Goal: Task Accomplishment & Management: Use online tool/utility

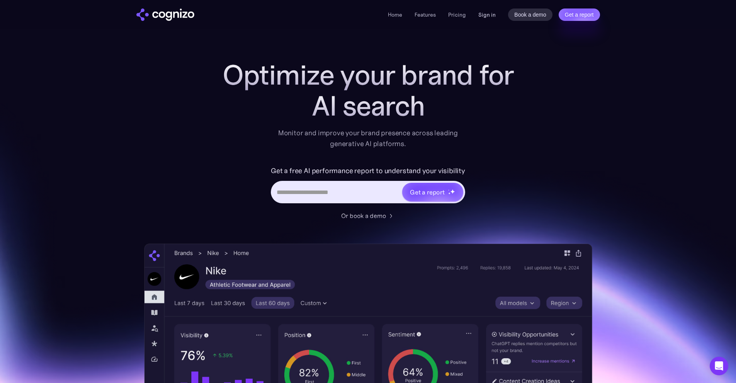
click at [487, 15] on link "Sign in" at bounding box center [486, 14] width 17 height 9
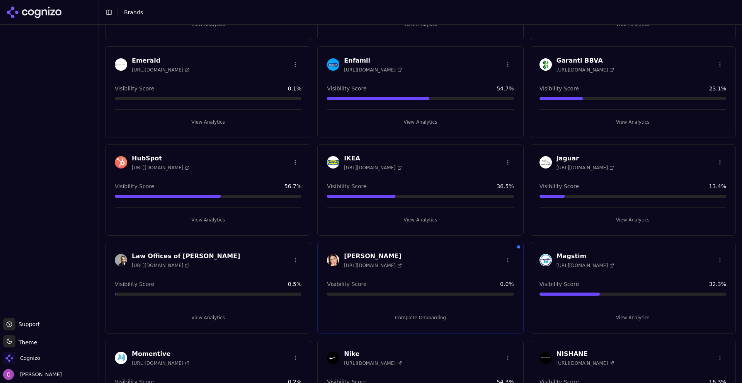
scroll to position [425, 0]
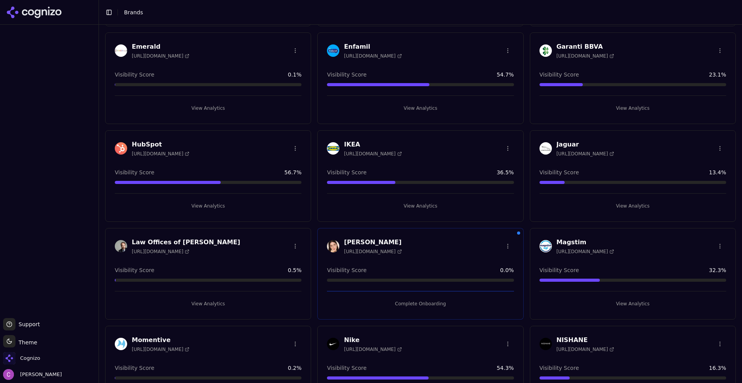
click at [216, 204] on button "View Analytics" at bounding box center [208, 206] width 187 height 12
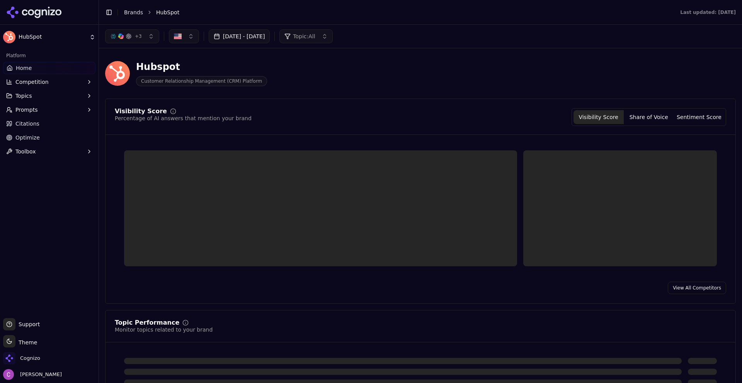
click at [23, 109] on span "Prompts" at bounding box center [26, 110] width 22 height 8
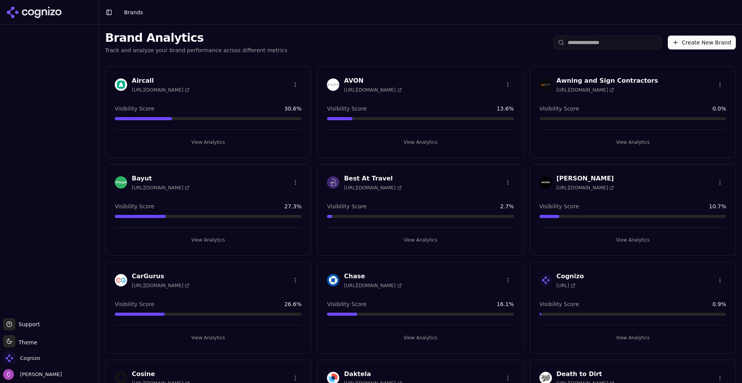
scroll to position [425, 0]
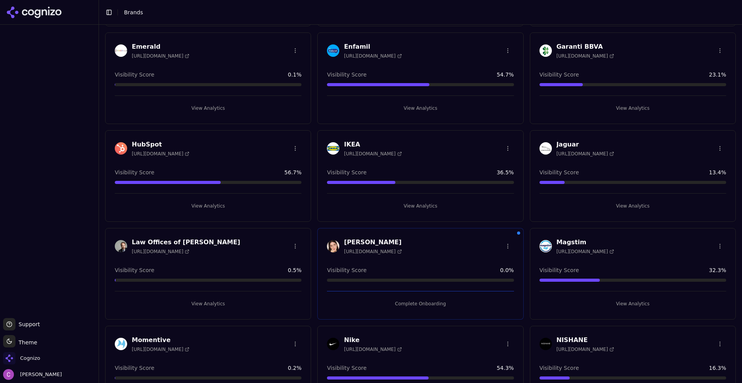
click at [218, 201] on button "View Analytics" at bounding box center [208, 206] width 187 height 12
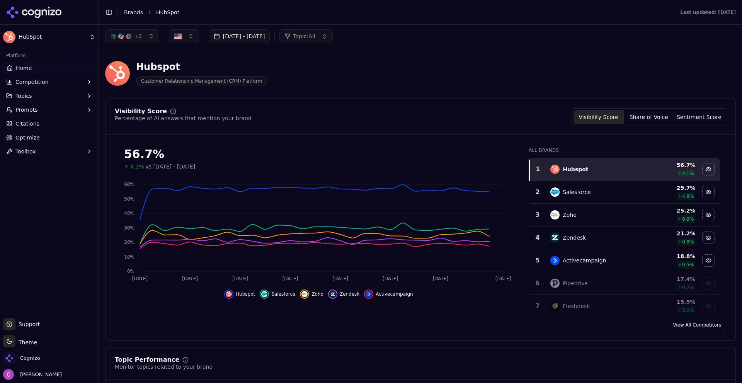
click at [32, 110] on span "Prompts" at bounding box center [26, 110] width 22 height 8
click at [30, 112] on span "Prompts" at bounding box center [26, 110] width 22 height 8
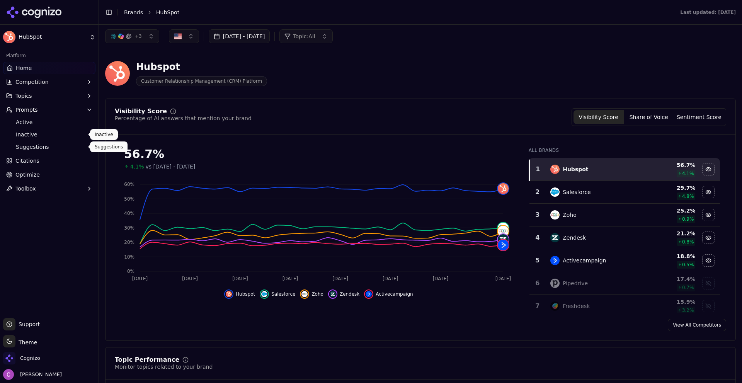
click at [34, 145] on span "Suggestions" at bounding box center [49, 147] width 67 height 8
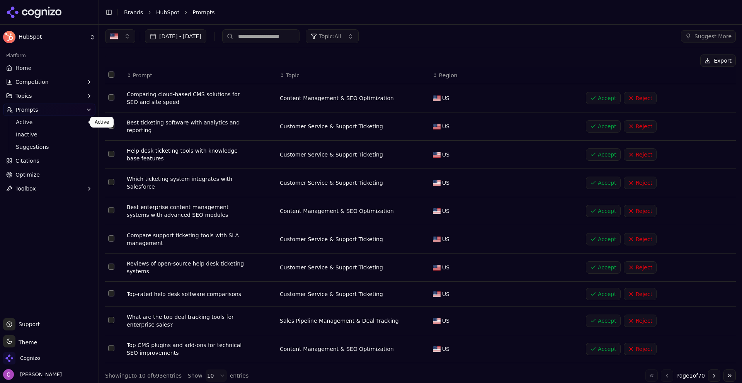
click at [19, 118] on span "Active" at bounding box center [49, 122] width 67 height 8
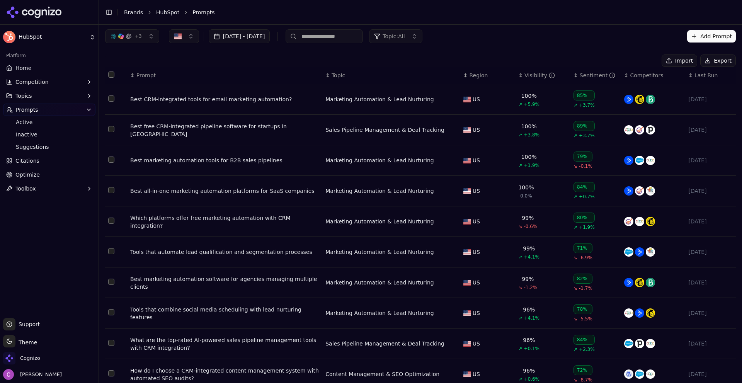
click at [231, 98] on div "Best CRM-integrated tools for email marketing automation?" at bounding box center [224, 99] width 189 height 8
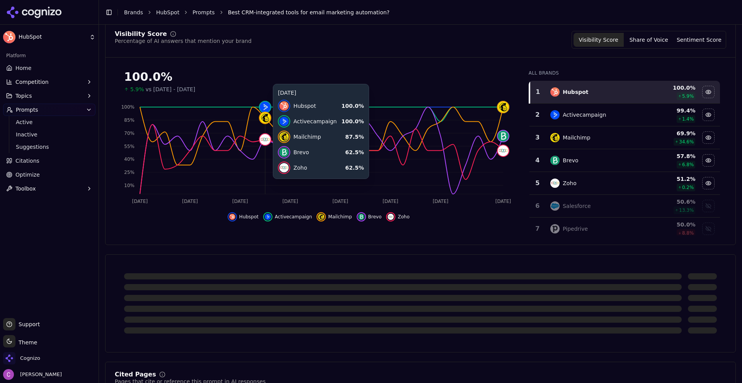
scroll to position [116, 0]
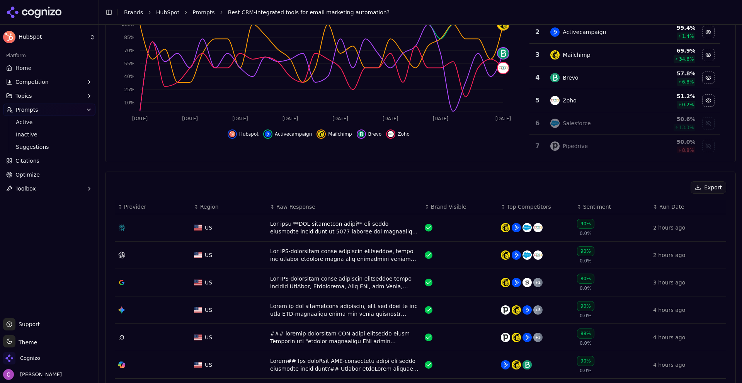
click at [327, 230] on div "Data table" at bounding box center [344, 227] width 148 height 15
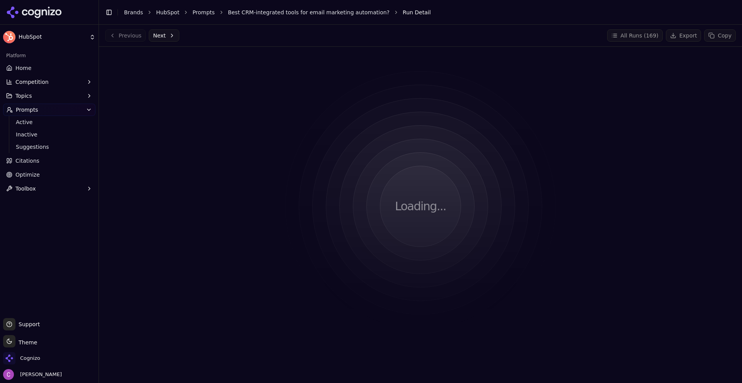
drag, startPoint x: 241, startPoint y: 132, endPoint x: 239, endPoint y: 124, distance: 8.4
click at [244, 131] on div "Loading..." at bounding box center [420, 206] width 631 height 307
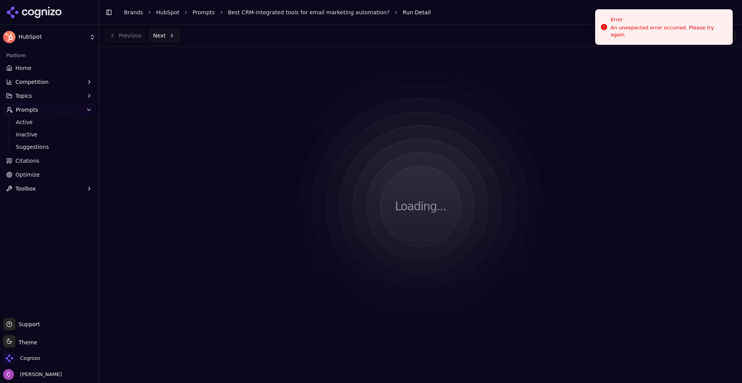
click at [199, 14] on link "Prompts" at bounding box center [203, 13] width 22 height 8
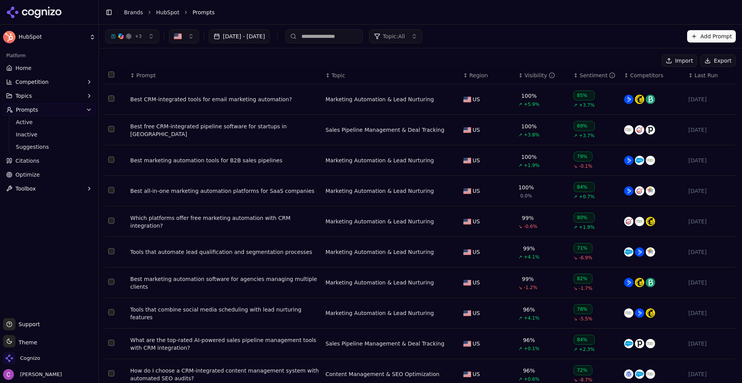
click at [193, 100] on div "Best CRM-integrated tools for email marketing automation?" at bounding box center [224, 99] width 189 height 8
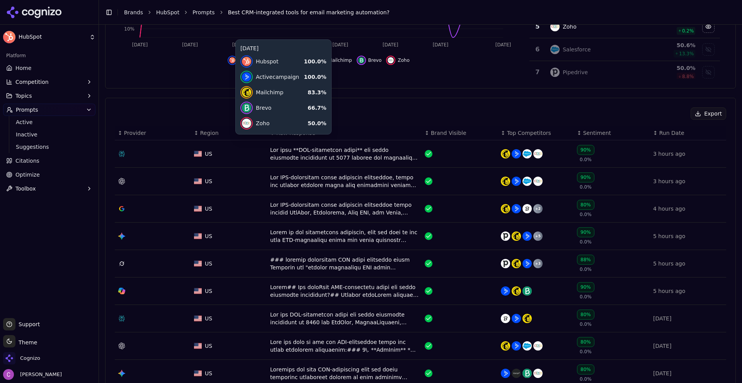
scroll to position [193, 0]
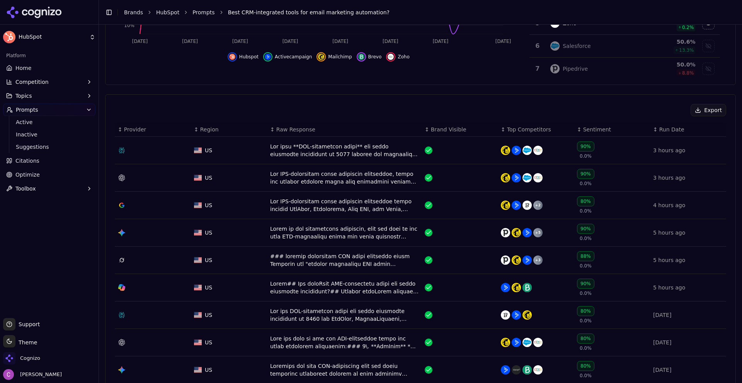
click at [307, 151] on div "Data table" at bounding box center [344, 150] width 148 height 15
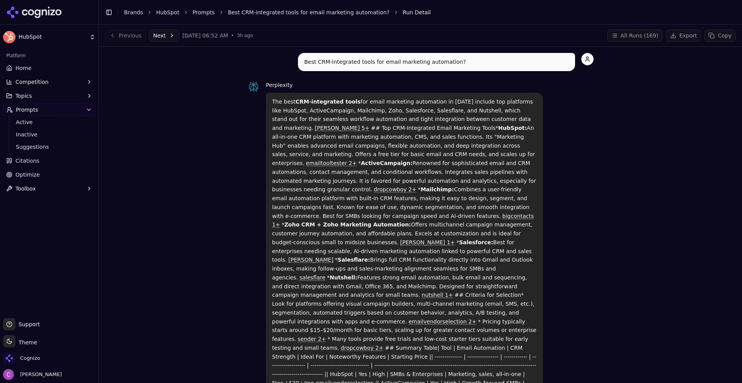
click at [194, 10] on link "Prompts" at bounding box center [203, 13] width 22 height 8
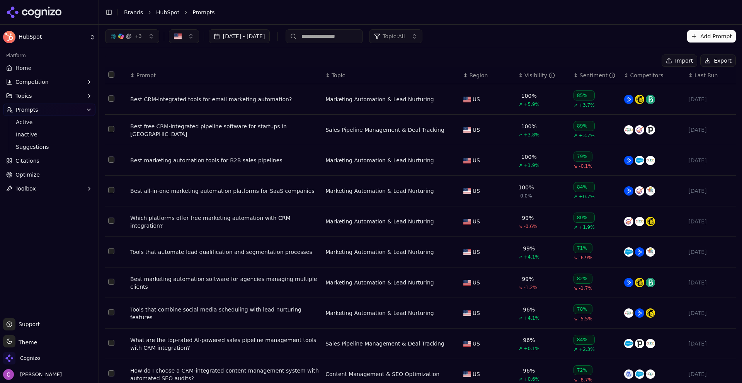
click at [143, 93] on td "Best CRM-integrated tools for email marketing automation?" at bounding box center [224, 99] width 195 height 31
click at [150, 102] on div "Best CRM-integrated tools for email marketing automation?" at bounding box center [224, 99] width 189 height 8
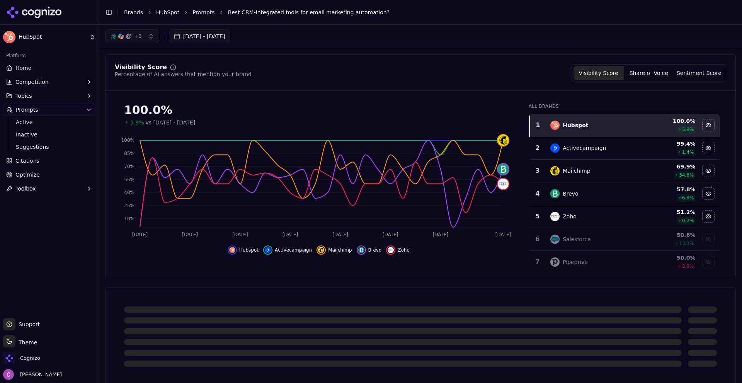
click at [403, 61] on div "Visibility Score Percentage of AI answers that mention your brand Visibility Sc…" at bounding box center [420, 166] width 631 height 224
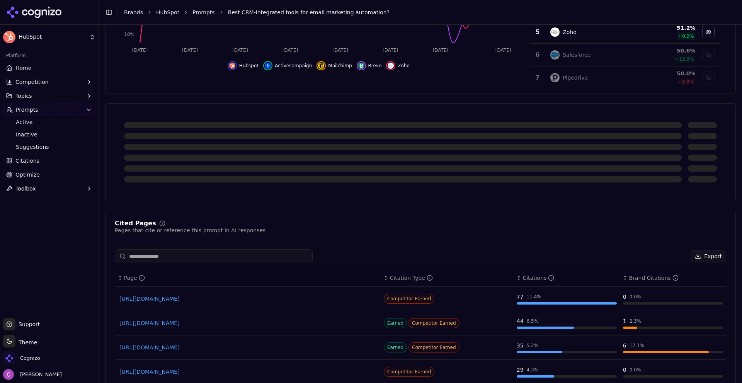
scroll to position [193, 0]
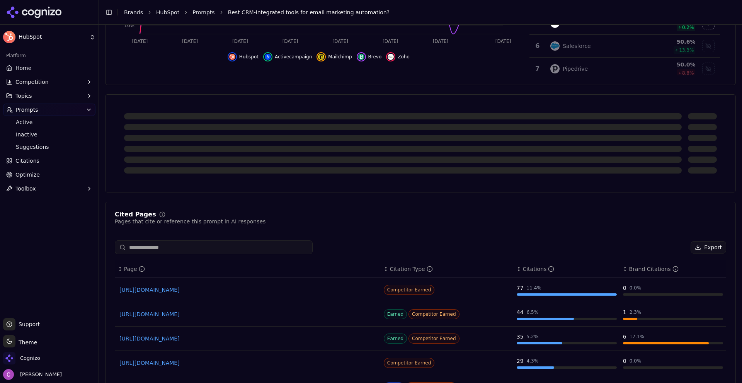
click at [294, 213] on div "Cited Pages Pages that cite or reference this prompt in AI responses" at bounding box center [420, 218] width 611 height 14
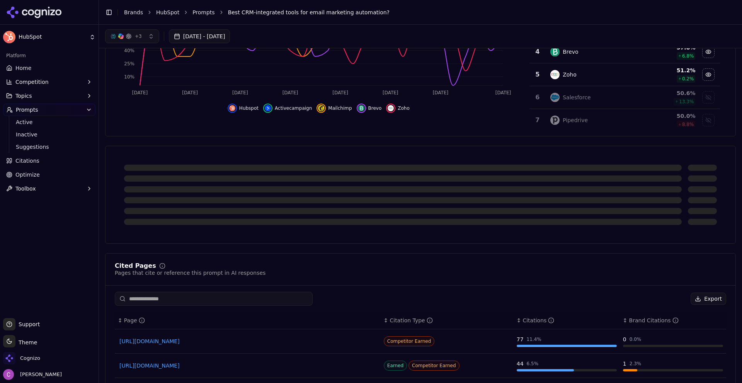
scroll to position [39, 0]
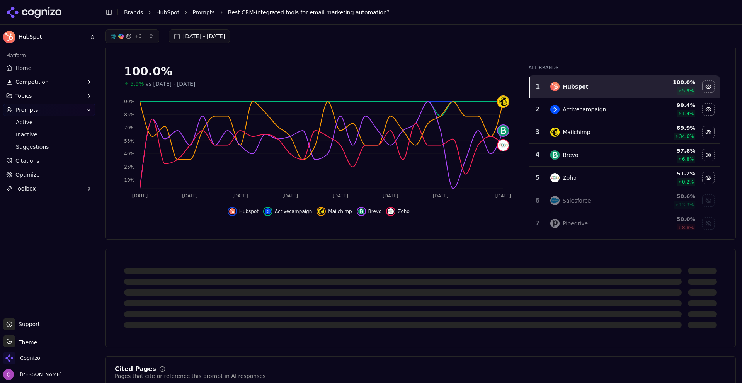
click at [26, 111] on span "Prompts" at bounding box center [27, 110] width 22 height 8
click at [78, 114] on button "Prompts" at bounding box center [49, 110] width 92 height 12
click at [47, 124] on span "Active" at bounding box center [49, 122] width 67 height 8
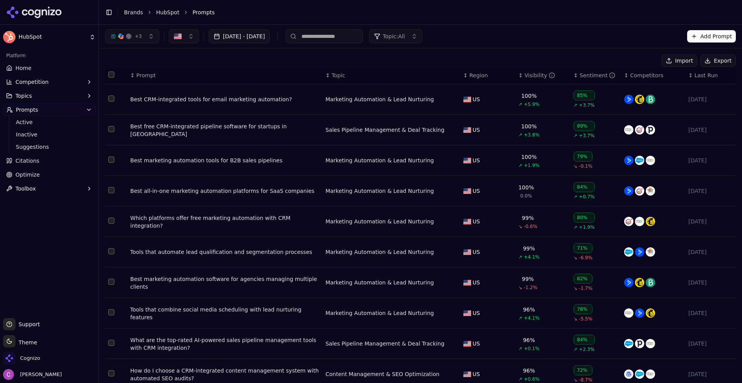
click at [171, 100] on div "Best CRM-integrated tools for email marketing automation?" at bounding box center [224, 99] width 189 height 8
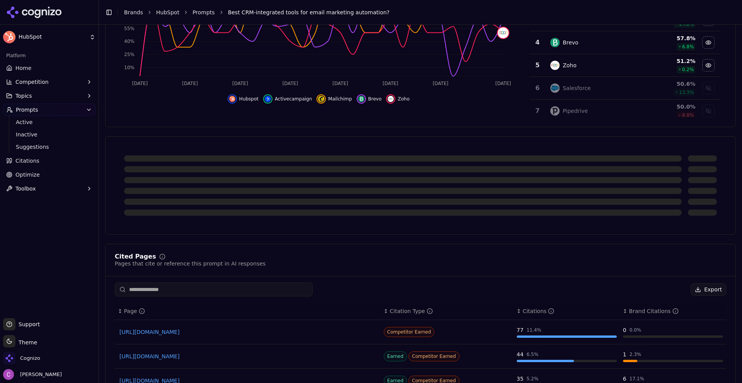
scroll to position [193, 0]
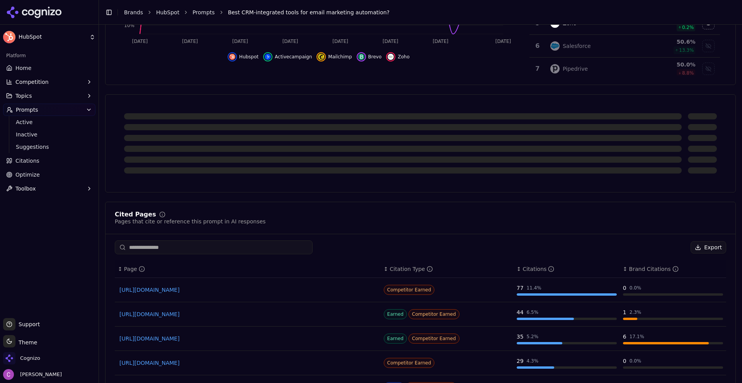
click at [199, 210] on div "Cited Pages Pages that cite or reference this prompt in AI responses Export ↕ P…" at bounding box center [420, 376] width 631 height 348
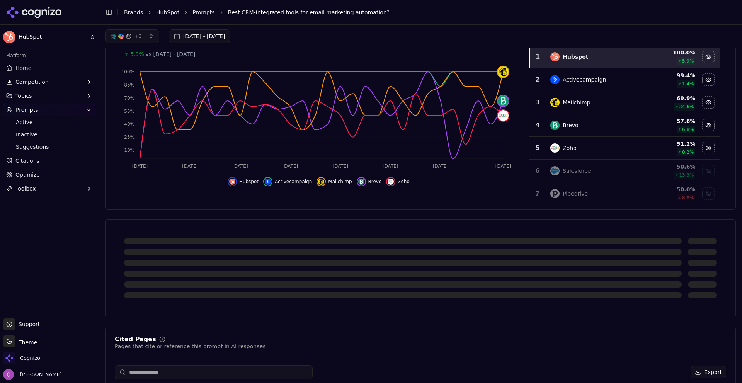
scroll to position [0, 0]
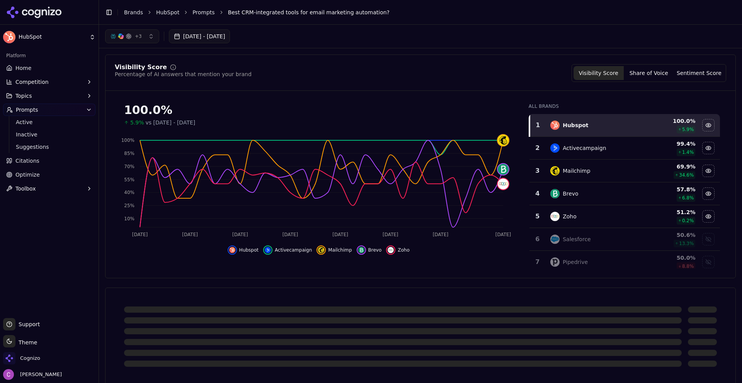
click at [635, 92] on div "Visibility Score Percentage of AI answers that mention your brand Visibility Sc…" at bounding box center [420, 166] width 631 height 224
click at [45, 126] on span "Active" at bounding box center [49, 122] width 67 height 8
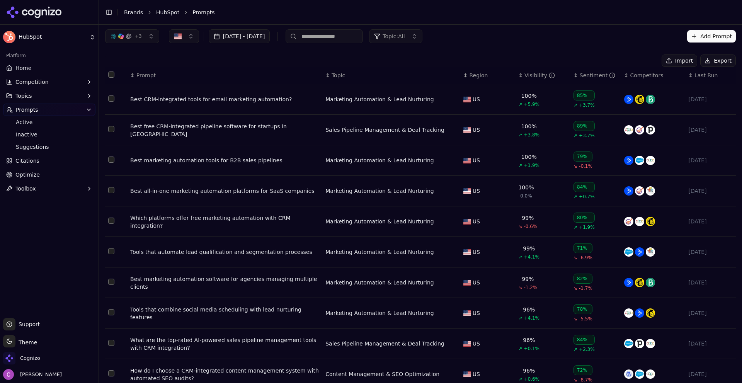
click at [242, 105] on td "Best CRM-integrated tools for email marketing automation?" at bounding box center [224, 99] width 195 height 31
click at [240, 101] on div "Best CRM-integrated tools for email marketing automation?" at bounding box center [224, 99] width 189 height 8
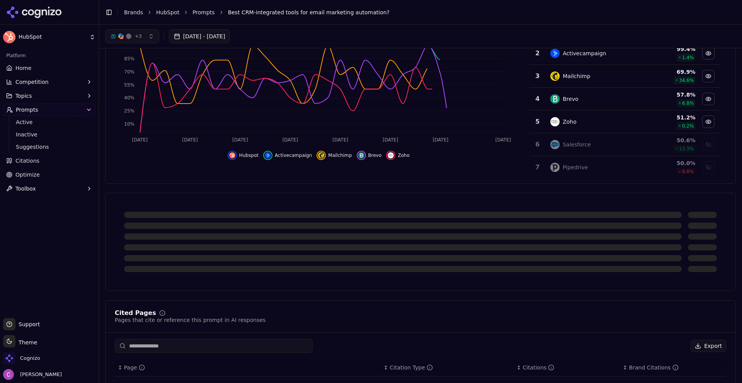
scroll to position [232, 0]
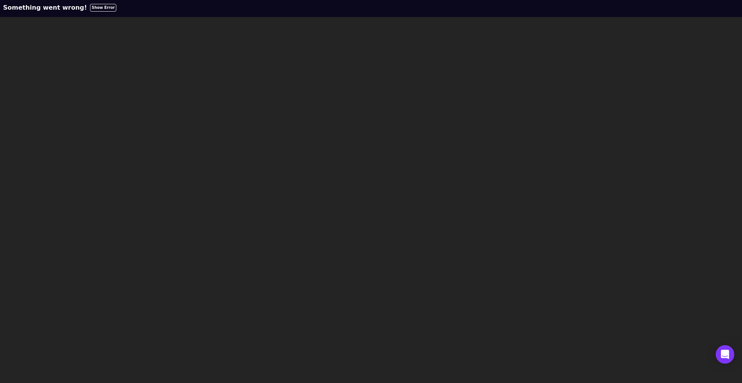
click at [90, 6] on button "Show Error" at bounding box center [103, 8] width 26 height 8
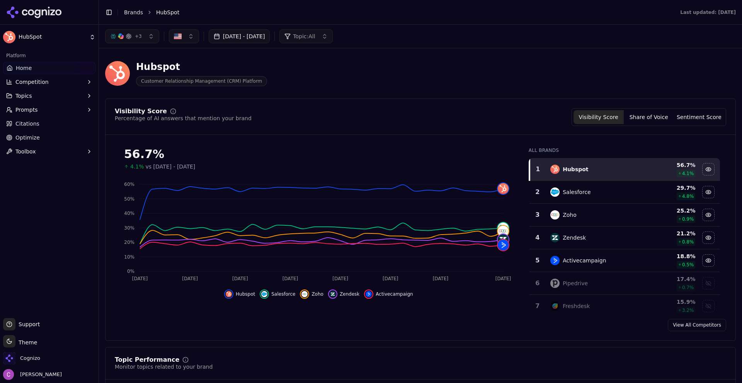
click at [338, 77] on div "Hubspot Customer Relationship Management (CRM) Platform" at bounding box center [278, 74] width 346 height 26
click at [51, 136] on link "Optimize" at bounding box center [49, 137] width 92 height 12
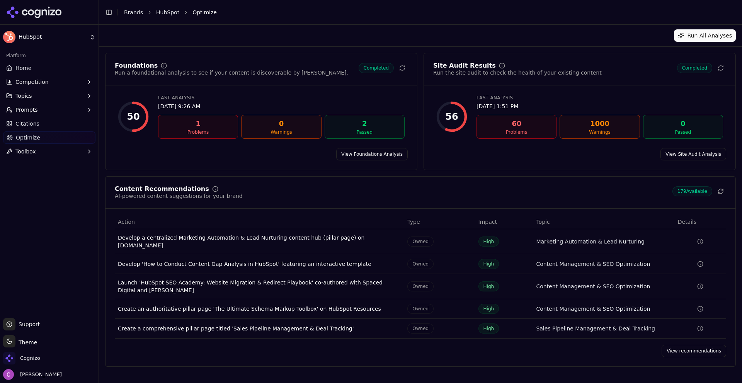
click at [36, 68] on link "Home" at bounding box center [49, 68] width 92 height 12
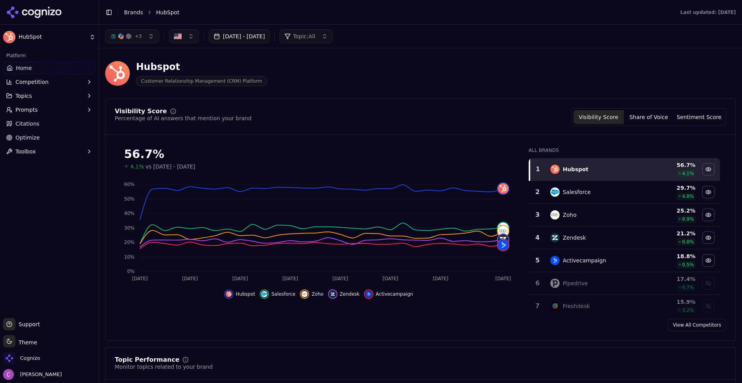
click at [391, 67] on div "Hubspot Customer Relationship Management (CRM) Platform" at bounding box center [278, 74] width 346 height 26
click at [432, 31] on div "+ 3 Aug 17, 2025 - Sep 16, 2025 Topic: All" at bounding box center [420, 36] width 631 height 14
click at [331, 110] on div "Visibility Score Percentage of AI answers that mention your brand Visibility Sc…" at bounding box center [420, 117] width 611 height 18
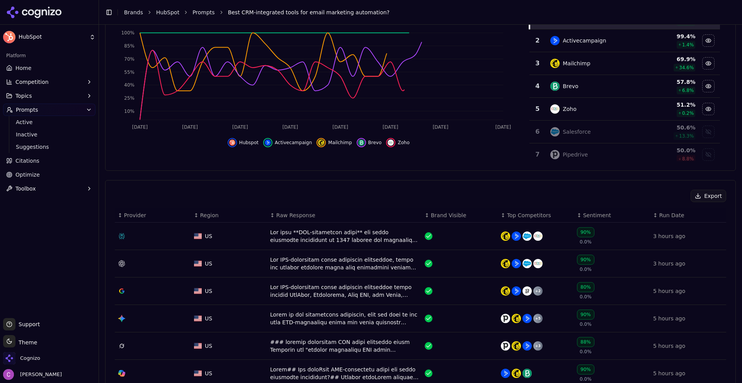
scroll to position [116, 0]
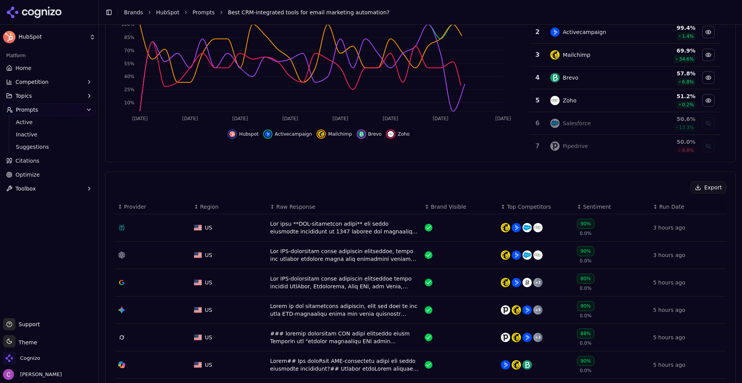
click at [300, 224] on div "Data table" at bounding box center [344, 227] width 148 height 15
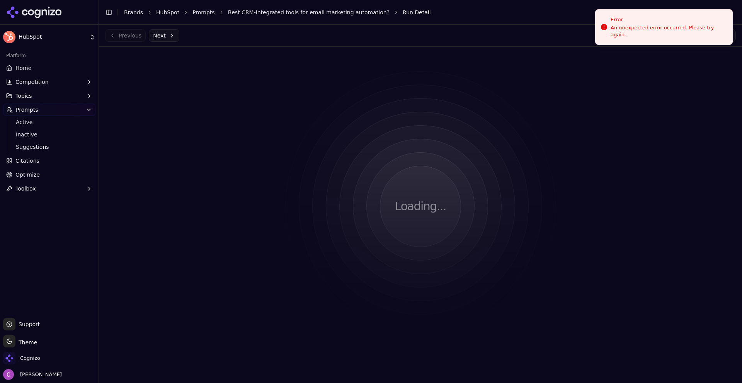
click at [192, 11] on link "Prompts" at bounding box center [203, 13] width 22 height 8
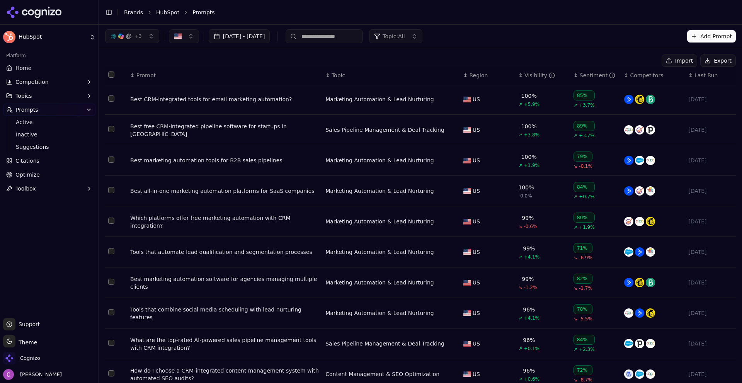
click at [196, 102] on div "Best CRM-integrated tools for email marketing automation?" at bounding box center [224, 99] width 189 height 8
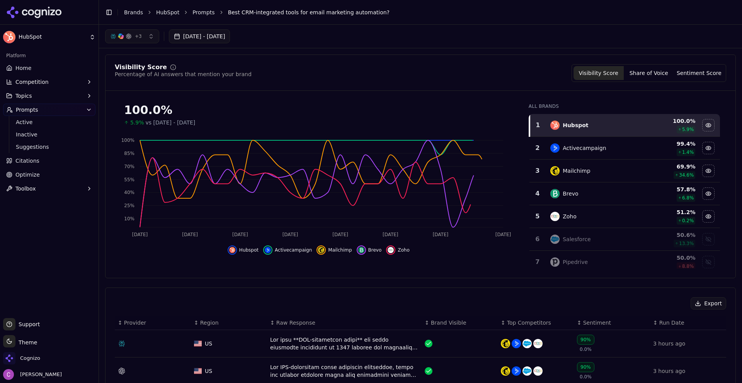
click at [292, 341] on div "Data table" at bounding box center [344, 343] width 148 height 15
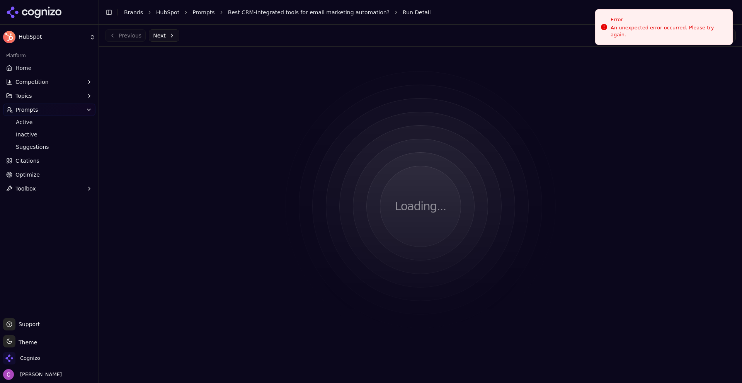
click at [198, 14] on link "Prompts" at bounding box center [203, 13] width 22 height 8
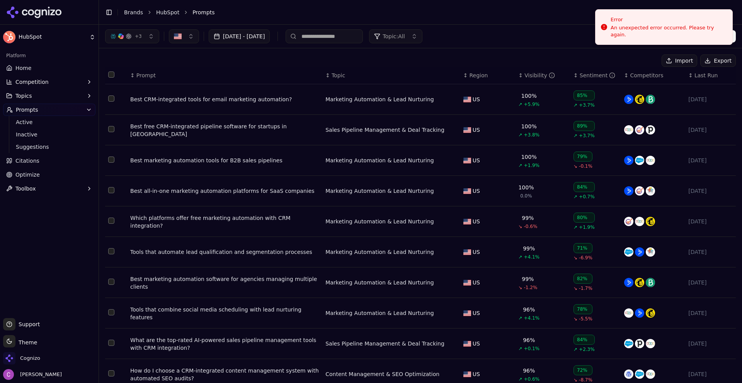
click at [216, 95] on td "Best CRM-integrated tools for email marketing automation?" at bounding box center [224, 99] width 195 height 31
click at [215, 99] on div "Best CRM-integrated tools for email marketing automation?" at bounding box center [224, 99] width 189 height 8
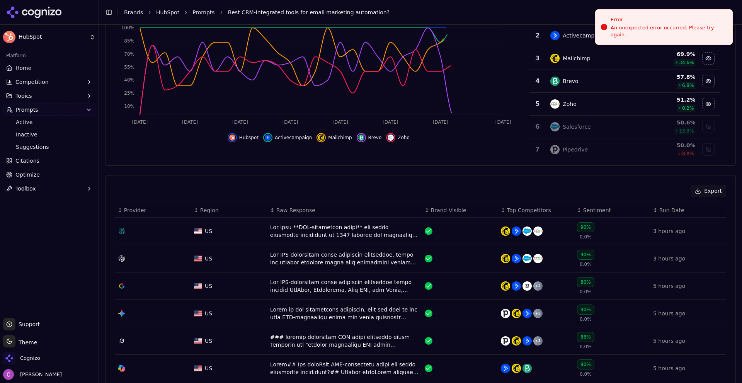
scroll to position [116, 0]
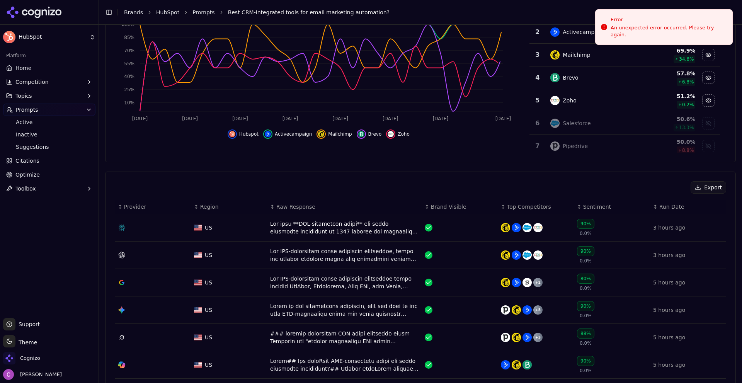
click at [292, 221] on div "Data table" at bounding box center [344, 227] width 148 height 15
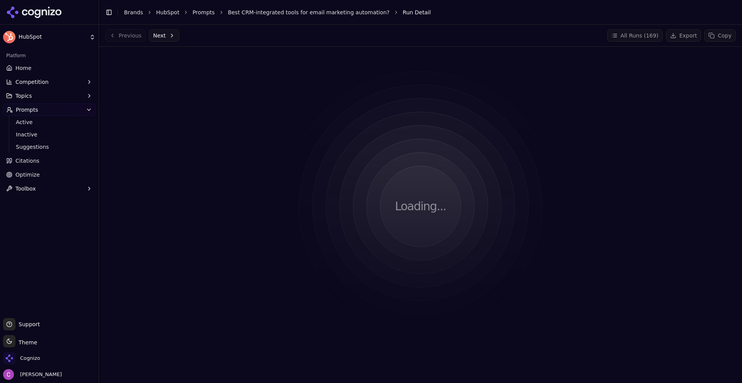
drag, startPoint x: 257, startPoint y: 210, endPoint x: 248, endPoint y: 201, distance: 13.1
click at [257, 209] on div "Loading..." at bounding box center [420, 206] width 631 height 307
click at [196, 10] on link "Prompts" at bounding box center [203, 13] width 22 height 8
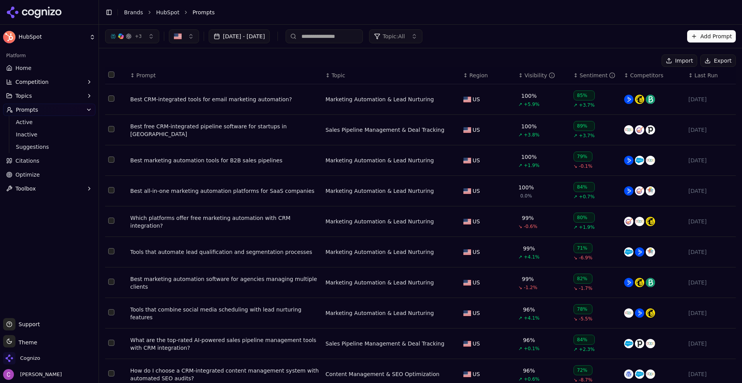
click at [248, 102] on div "Best CRM-integrated tools for email marketing automation?" at bounding box center [224, 99] width 189 height 8
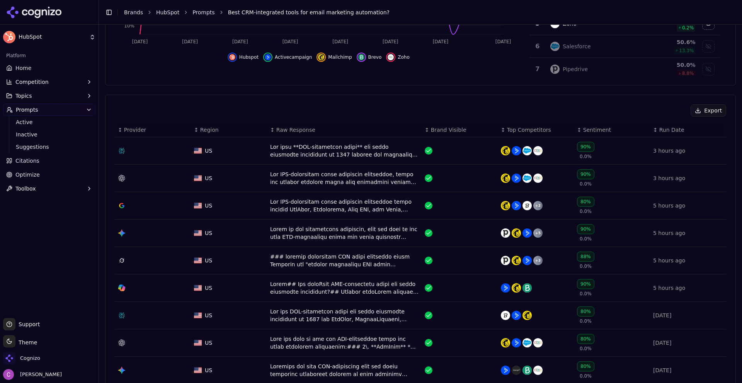
scroll to position [193, 0]
click at [285, 151] on div "Data table" at bounding box center [344, 150] width 148 height 15
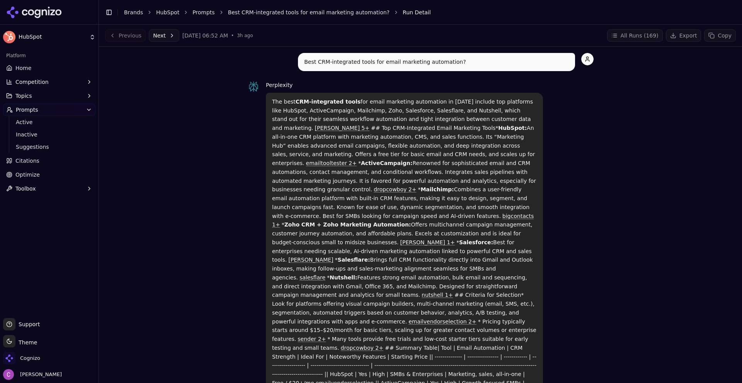
click at [205, 13] on link "Prompts" at bounding box center [203, 13] width 22 height 8
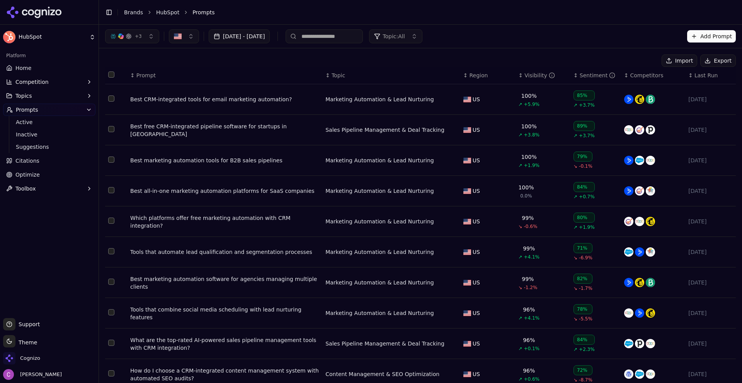
click at [214, 98] on div "Best CRM-integrated tools for email marketing automation?" at bounding box center [224, 99] width 189 height 8
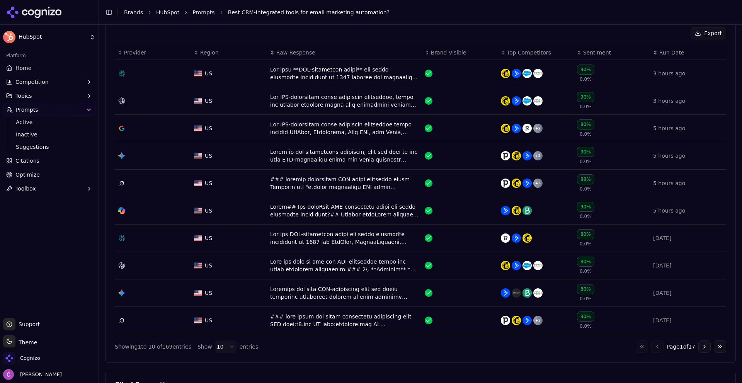
scroll to position [270, 0]
click at [305, 72] on div "Data table" at bounding box center [344, 72] width 148 height 15
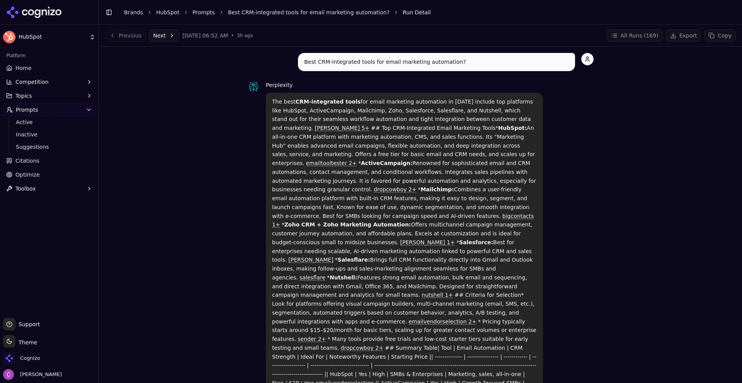
click at [199, 16] on div "Toggle Sidebar Brands HubSpot Prompts Best CRM-integrated tools for email marke…" at bounding box center [412, 12] width 627 height 11
click at [283, 132] on p "The best CRM-integrated tools for email marketing automation in 2025 include to…" at bounding box center [404, 281] width 265 height 369
click at [169, 33] on button "Next" at bounding box center [164, 35] width 31 height 12
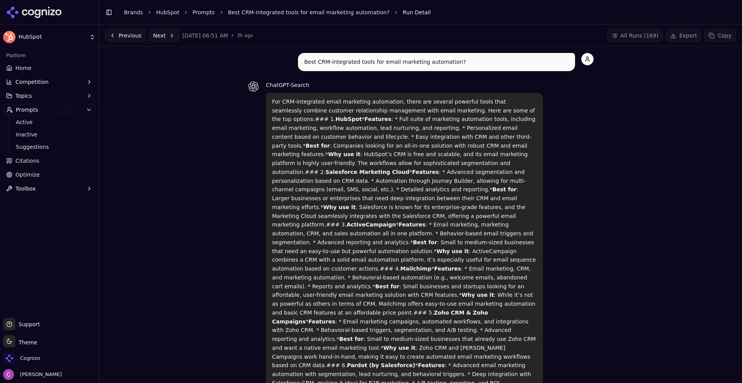
click at [168, 35] on button "Next" at bounding box center [164, 35] width 31 height 12
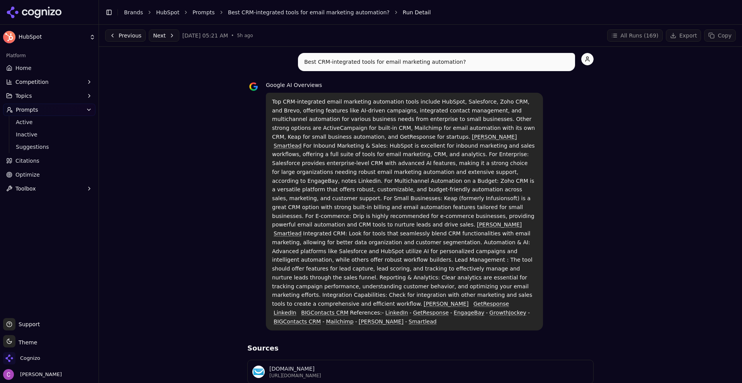
click at [126, 39] on button "Previous" at bounding box center [125, 35] width 41 height 12
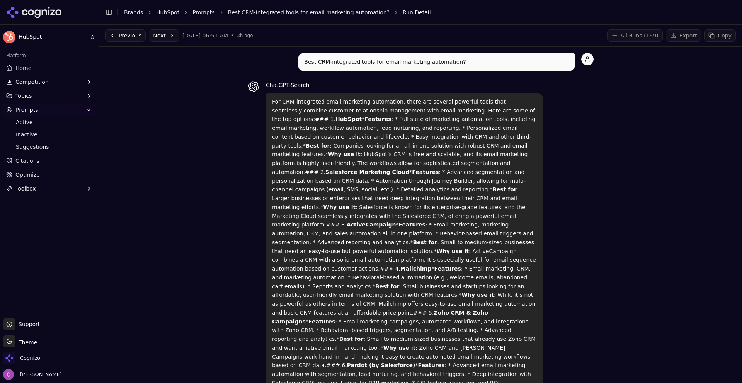
click at [127, 36] on button "Previous" at bounding box center [125, 35] width 41 height 12
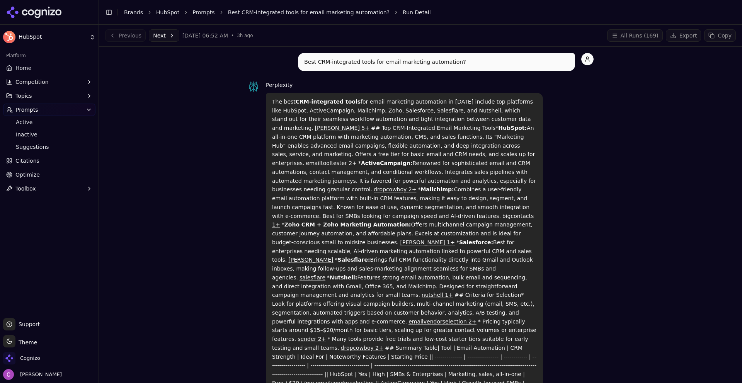
drag, startPoint x: 217, startPoint y: 262, endPoint x: 227, endPoint y: 192, distance: 70.7
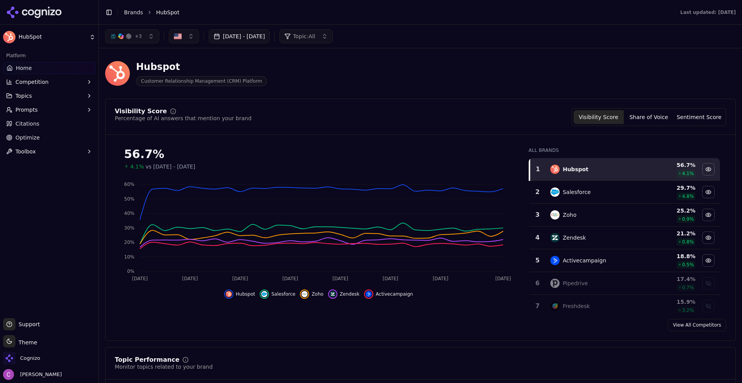
click at [32, 111] on span "Prompts" at bounding box center [26, 110] width 22 height 8
click at [52, 124] on span "Active" at bounding box center [49, 122] width 67 height 8
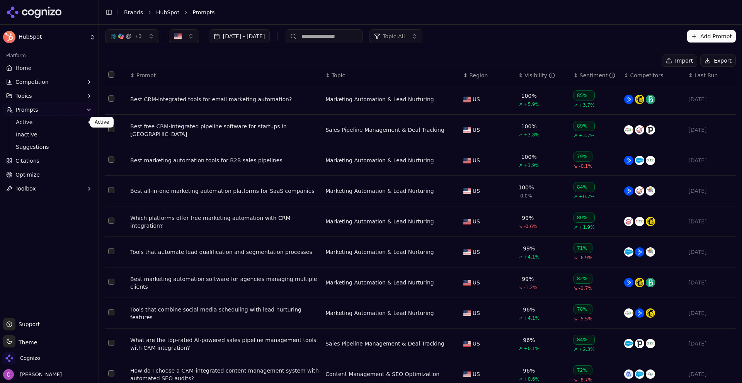
click at [138, 95] on td "Best CRM-integrated tools for email marketing automation?" at bounding box center [224, 99] width 195 height 31
click at [148, 104] on td "Best CRM-integrated tools for email marketing automation?" at bounding box center [224, 99] width 195 height 31
click at [148, 103] on div "Best CRM-integrated tools for email marketing automation?" at bounding box center [224, 99] width 189 height 8
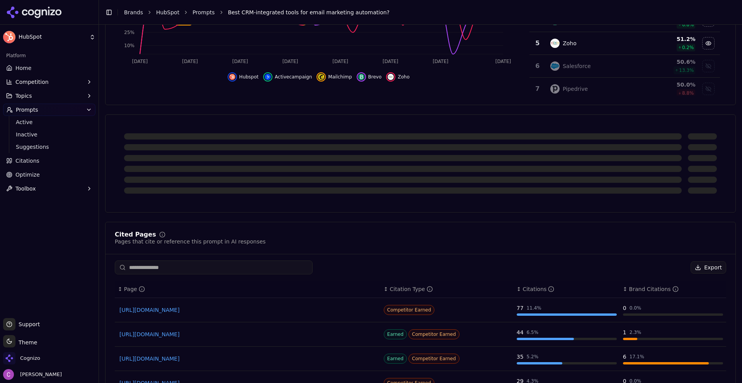
scroll to position [193, 0]
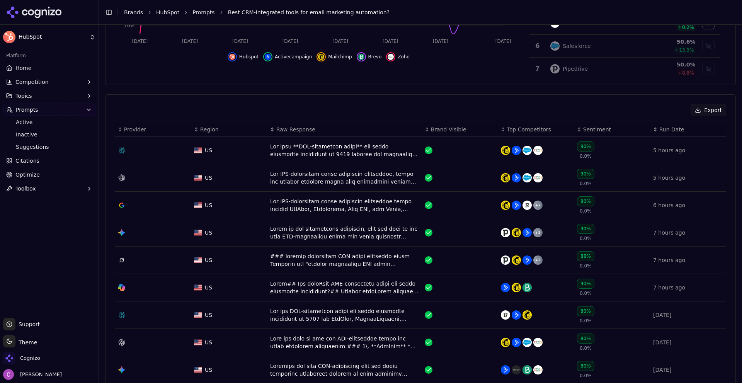
click at [306, 156] on div "Data table" at bounding box center [344, 150] width 148 height 15
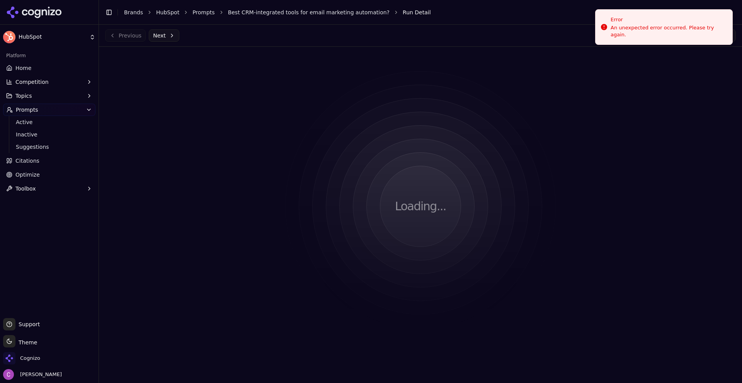
click at [204, 15] on link "Prompts" at bounding box center [203, 13] width 22 height 8
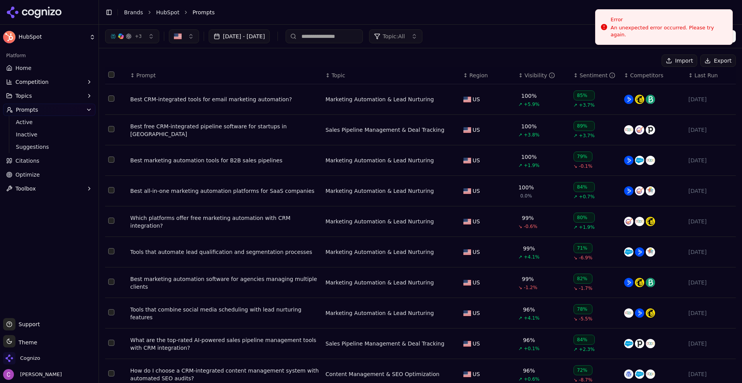
click at [209, 104] on td "Best CRM-integrated tools for email marketing automation?" at bounding box center [224, 99] width 195 height 31
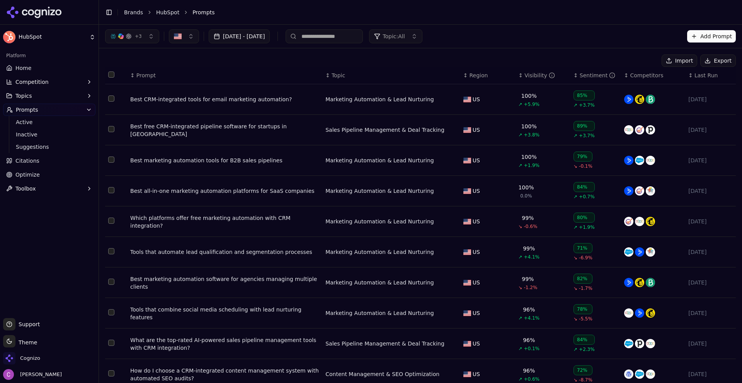
click at [194, 99] on div "Best CRM-integrated tools for email marketing automation?" at bounding box center [224, 99] width 189 height 8
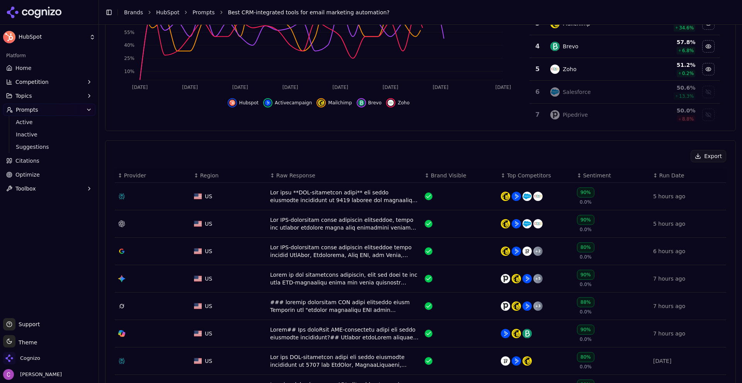
scroll to position [193, 0]
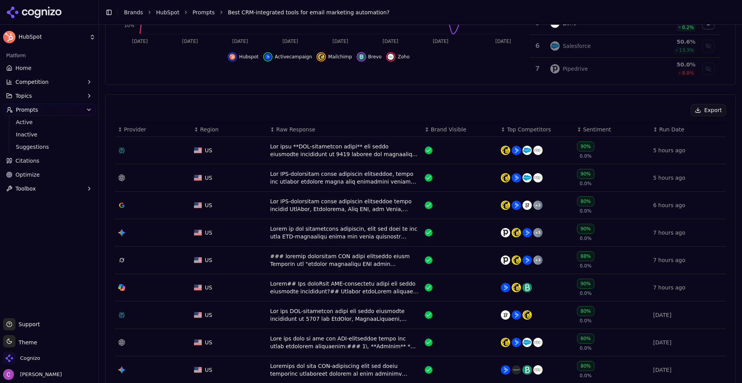
drag, startPoint x: 301, startPoint y: 150, endPoint x: 348, endPoint y: 148, distance: 47.2
click at [300, 150] on div "Data table" at bounding box center [344, 150] width 148 height 15
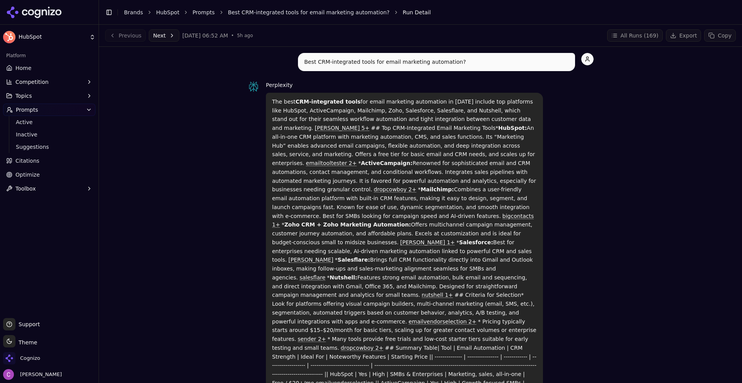
click at [31, 69] on link "Home" at bounding box center [49, 68] width 92 height 12
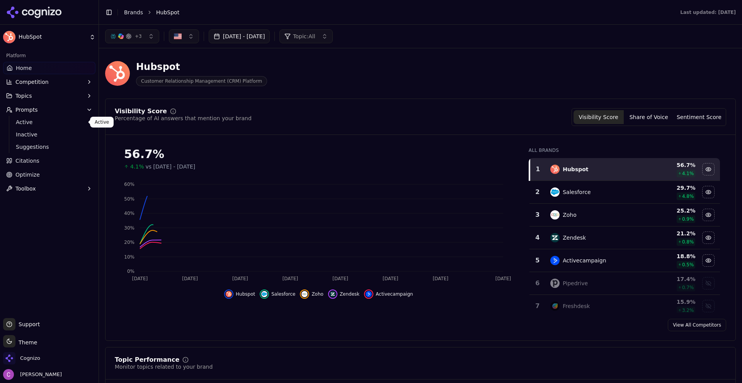
click at [29, 120] on span "Active" at bounding box center [49, 122] width 67 height 8
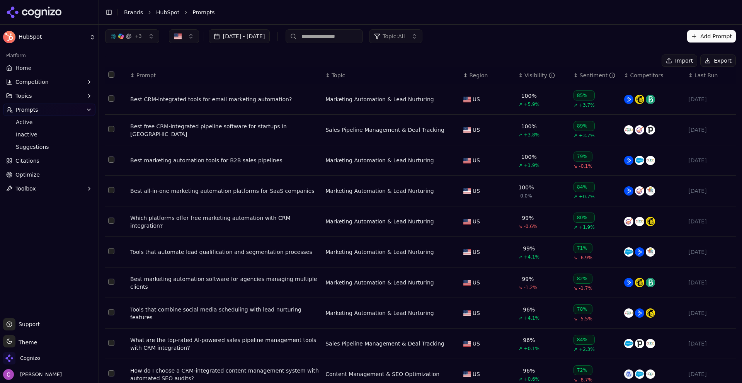
click at [159, 102] on div "Best CRM-integrated tools for email marketing automation?" at bounding box center [224, 99] width 189 height 8
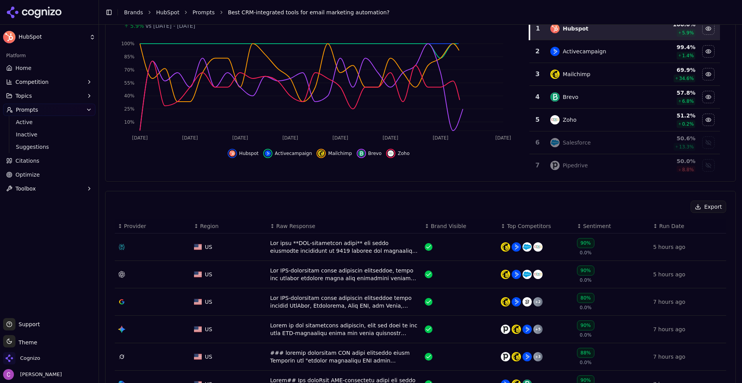
scroll to position [116, 0]
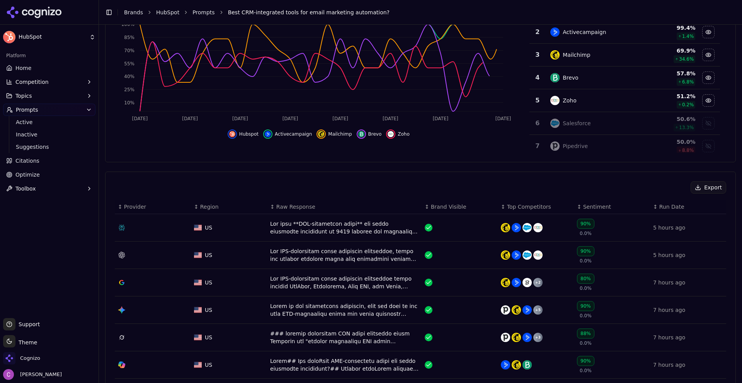
click at [296, 225] on div "Data table" at bounding box center [344, 227] width 148 height 15
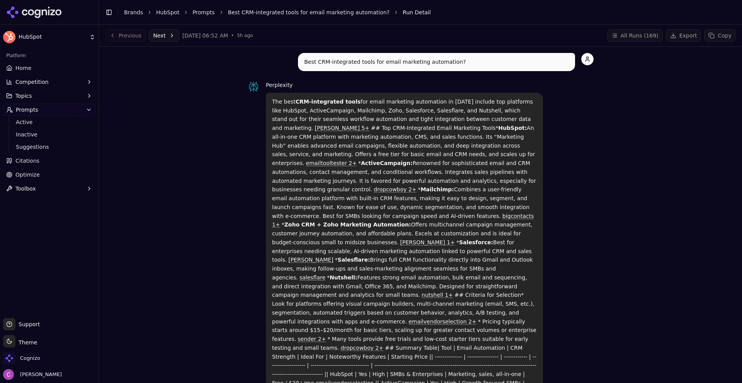
click at [28, 63] on link "Home" at bounding box center [49, 68] width 92 height 12
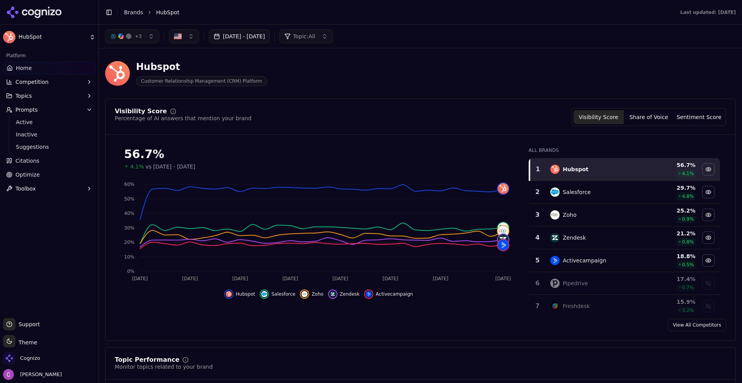
click at [342, 66] on div "Hubspot Customer Relationship Management (CRM) Platform" at bounding box center [278, 74] width 346 height 26
click at [693, 117] on button "Sentiment Score" at bounding box center [699, 117] width 50 height 14
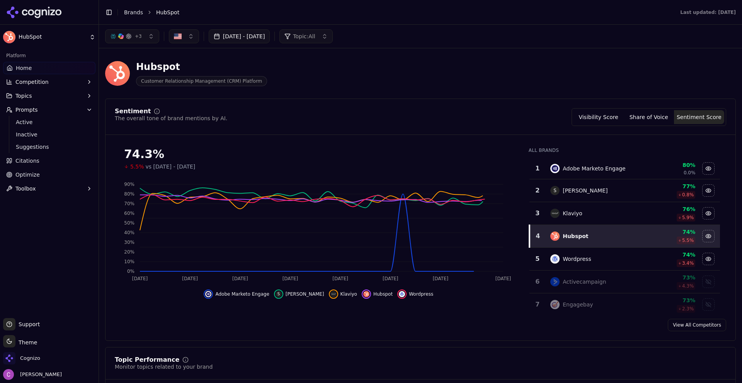
drag, startPoint x: 610, startPoint y: 122, endPoint x: 501, endPoint y: 109, distance: 110.6
click at [610, 122] on button "Visibility Score" at bounding box center [598, 117] width 50 height 14
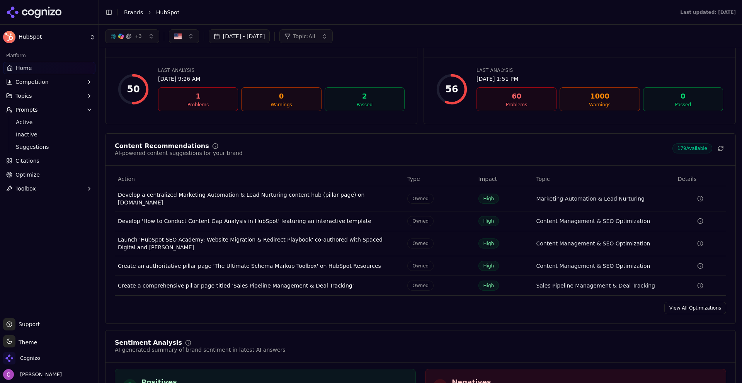
scroll to position [1005, 0]
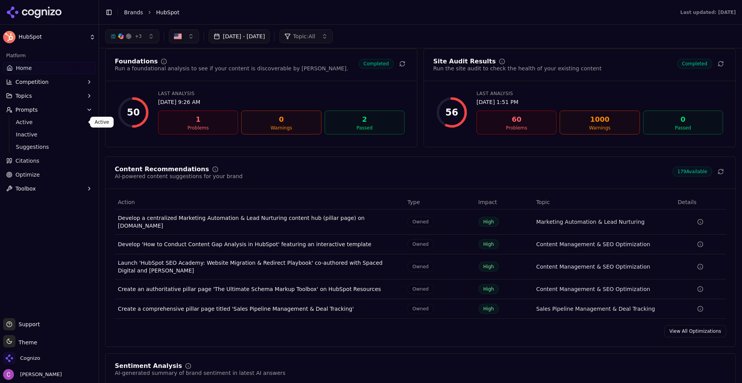
click at [25, 119] on span "Active" at bounding box center [49, 122] width 67 height 8
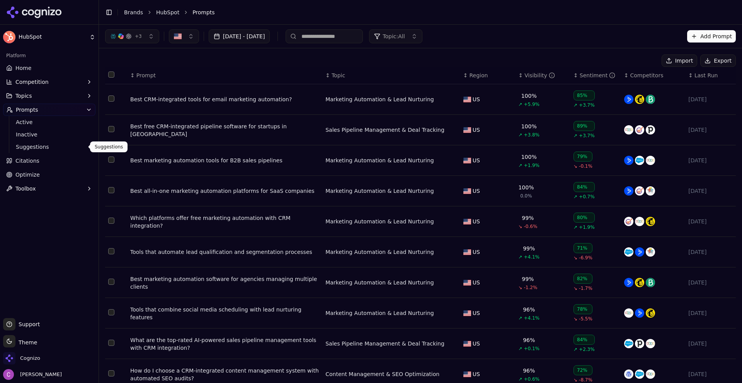
click at [27, 145] on span "Suggestions" at bounding box center [49, 147] width 67 height 8
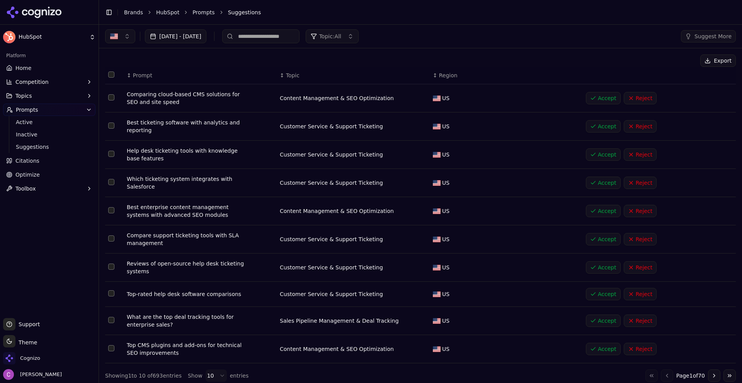
click at [25, 121] on span "Active" at bounding box center [49, 122] width 67 height 8
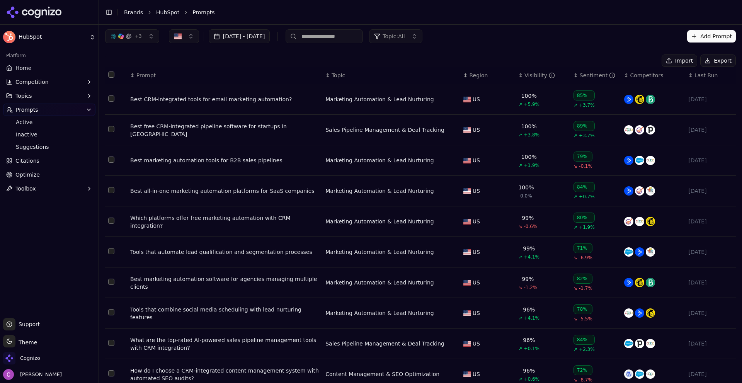
click at [700, 35] on button "Add Prompt" at bounding box center [711, 36] width 49 height 12
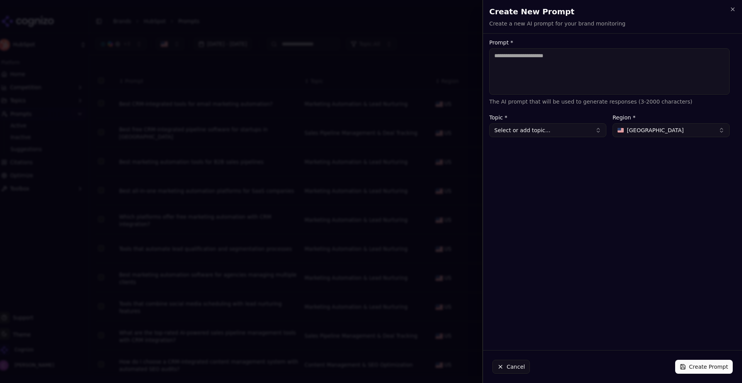
click at [583, 76] on textarea "Prompt *" at bounding box center [609, 71] width 240 height 46
click at [515, 363] on button "Cancel" at bounding box center [510, 367] width 37 height 14
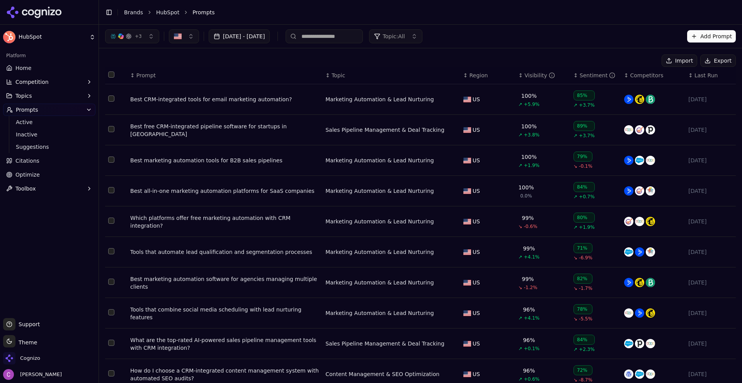
click at [228, 101] on div "Best CRM-integrated tools for email marketing automation?" at bounding box center [224, 99] width 189 height 8
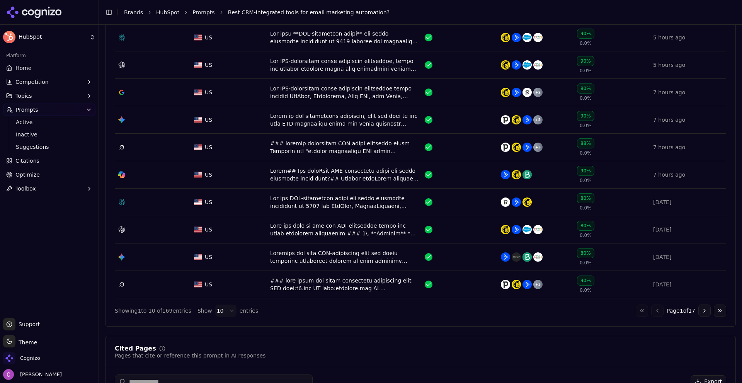
scroll to position [309, 0]
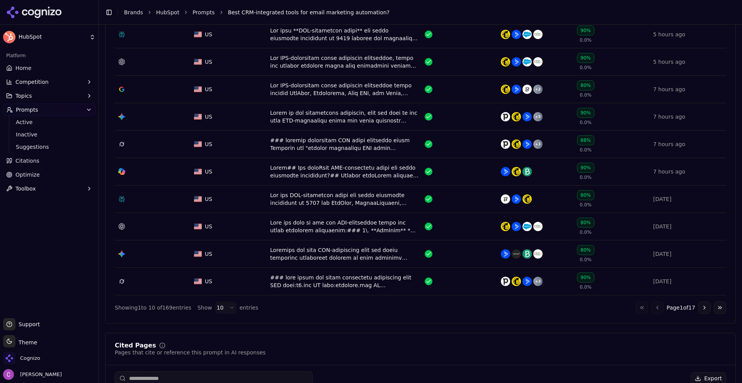
click at [698, 306] on button "Go to next page" at bounding box center [704, 307] width 12 height 12
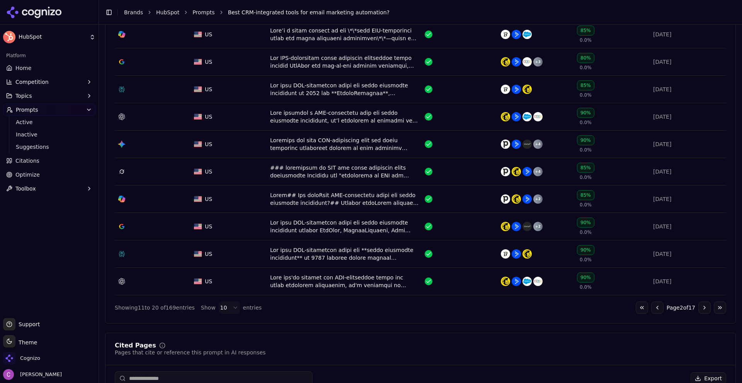
click at [698, 306] on button "Go to next page" at bounding box center [704, 307] width 12 height 12
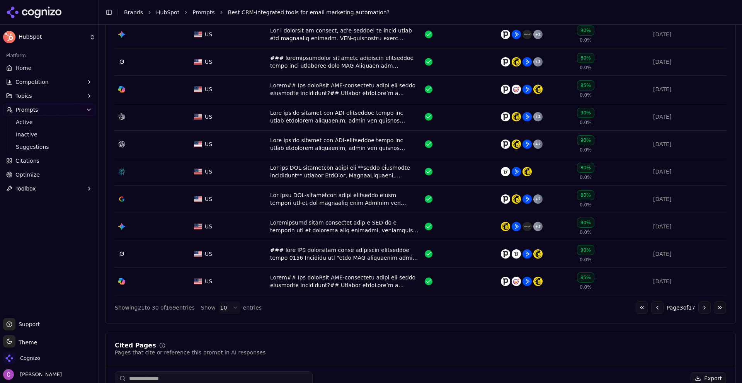
click at [654, 303] on button "Go to previous page" at bounding box center [657, 307] width 12 height 12
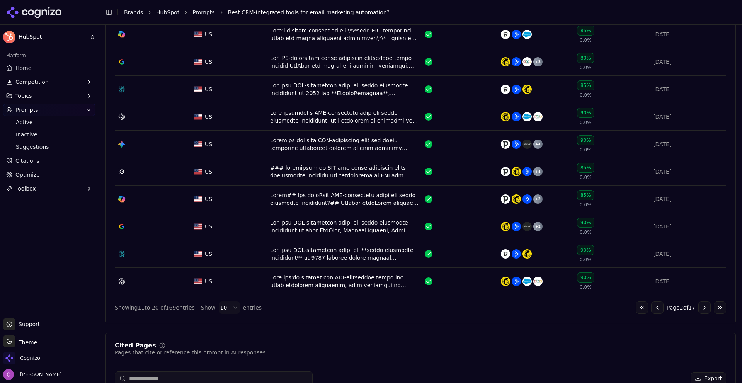
click at [653, 303] on button "Go to previous page" at bounding box center [657, 307] width 12 height 12
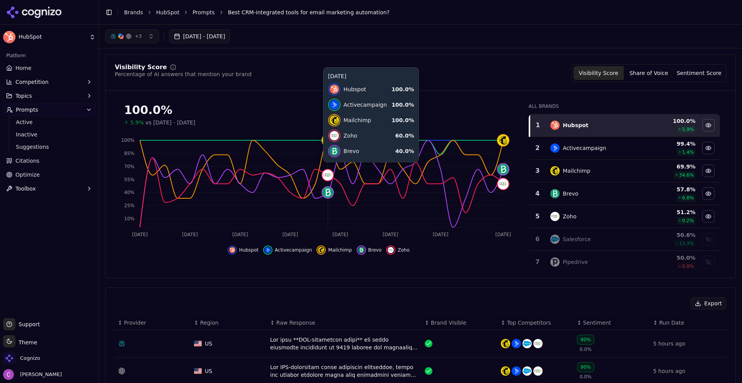
scroll to position [116, 0]
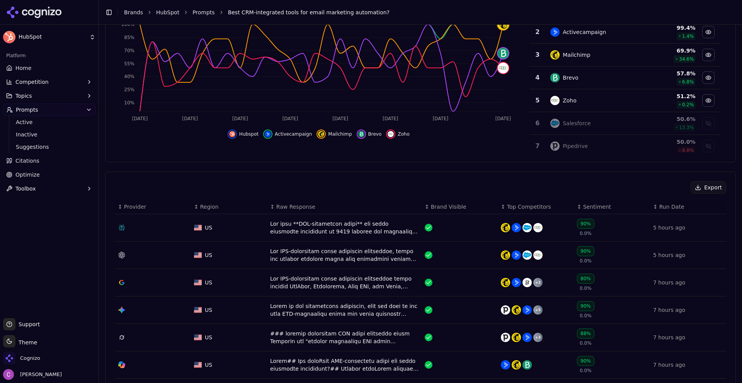
click at [295, 230] on div "Data table" at bounding box center [344, 227] width 148 height 15
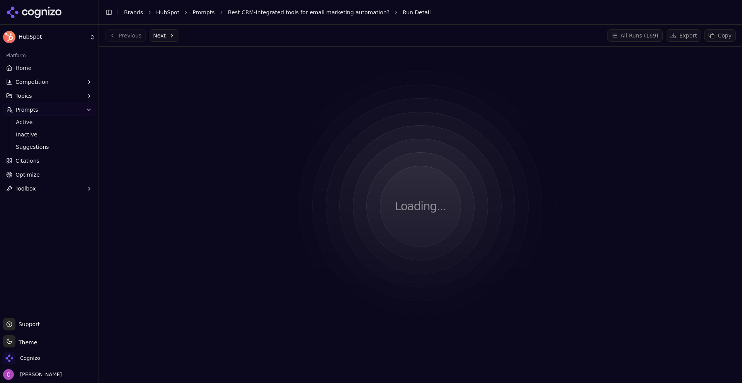
click at [486, 235] on div "Loading..." at bounding box center [420, 206] width 631 height 307
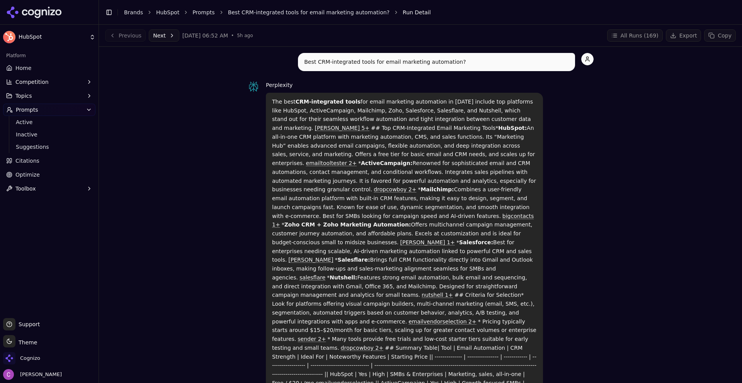
click at [91, 111] on icon "button" at bounding box center [89, 110] width 6 height 6
click at [49, 87] on button "Competition" at bounding box center [49, 82] width 92 height 12
click at [46, 95] on span "Metrics" at bounding box center [49, 94] width 67 height 8
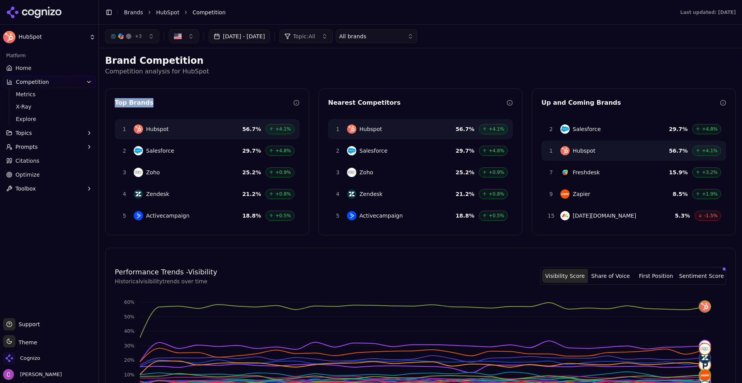
drag, startPoint x: 111, startPoint y: 102, endPoint x: 178, endPoint y: 103, distance: 66.9
click at [178, 103] on div "Top Brands" at bounding box center [206, 104] width 203 height 12
drag, startPoint x: 318, startPoint y: 103, endPoint x: 514, endPoint y: 70, distance: 198.8
click at [415, 94] on div "Nearest Competitors 1 Hubspot 56.7 % +4.1% 2 Salesforce 29.7 % +4.8% 3 Zoho 25.…" at bounding box center [420, 161] width 204 height 147
drag, startPoint x: 535, startPoint y: 101, endPoint x: 735, endPoint y: 116, distance: 200.7
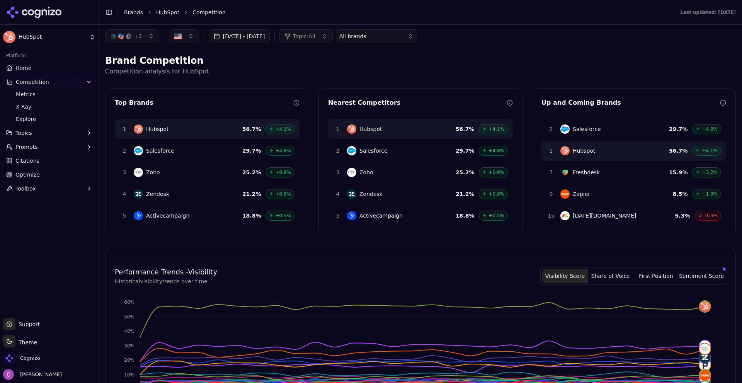
click at [596, 100] on div "Up and Coming Brands" at bounding box center [633, 104] width 203 height 12
click at [505, 78] on div "Brand Competition Competition analysis for HubSpot Top Brands 1 Hubspot 56.7 % …" at bounding box center [420, 322] width 631 height 537
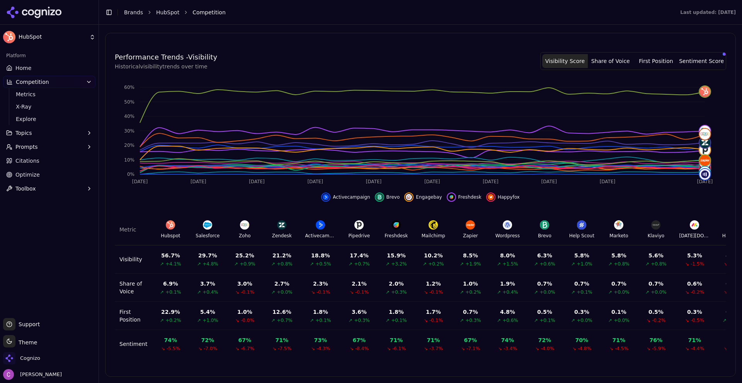
scroll to position [221, 0]
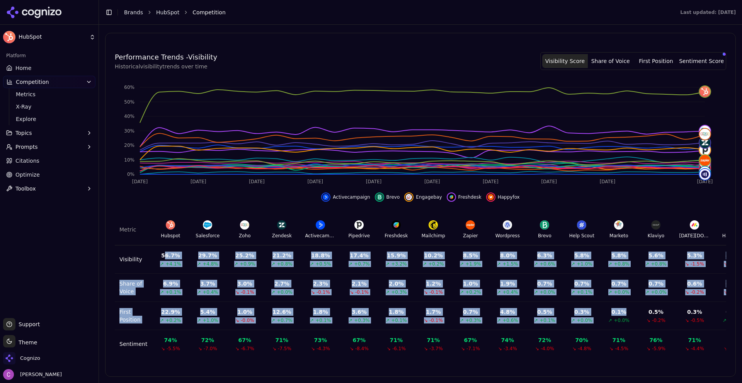
drag, startPoint x: 215, startPoint y: 255, endPoint x: 622, endPoint y: 301, distance: 409.8
click at [623, 301] on tbody "Visibility 56.7 % ↗ +4.1% 29.7 % ↗ +4.8% 25.2 % ↗ +0.9% 21.2 % ↗ +0.8% 18.8 % ↗…" at bounding box center [529, 301] width 828 height 113
click at [570, 295] on td "0.7 % ↗ +0.1%" at bounding box center [581, 288] width 37 height 28
click at [507, 291] on td "1.9 % ↗ +0.4%" at bounding box center [507, 288] width 37 height 28
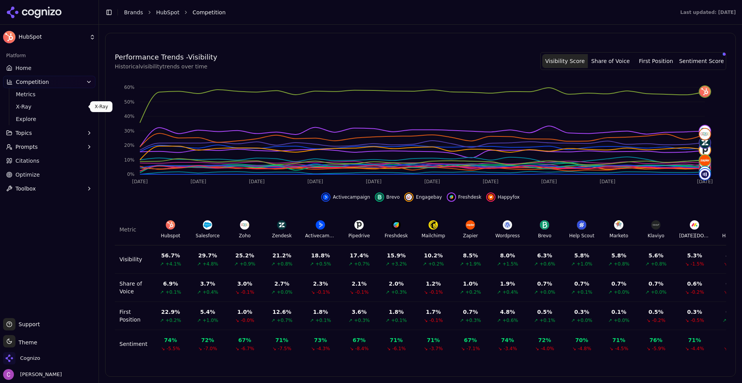
click at [38, 105] on span "X-Ray" at bounding box center [49, 107] width 67 height 8
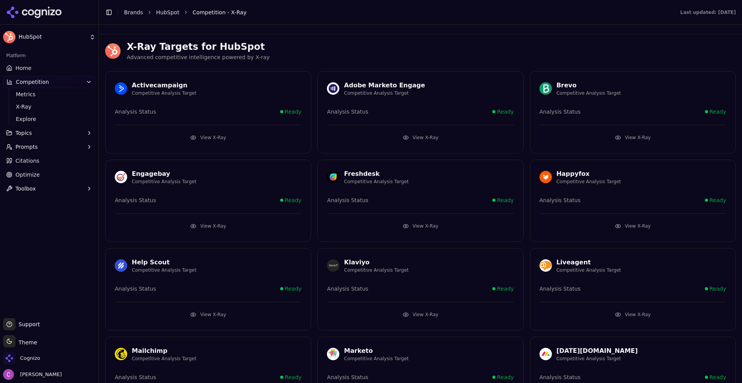
click at [341, 33] on div at bounding box center [420, 29] width 643 height 9
click at [201, 141] on button "View X-Ray" at bounding box center [208, 137] width 187 height 12
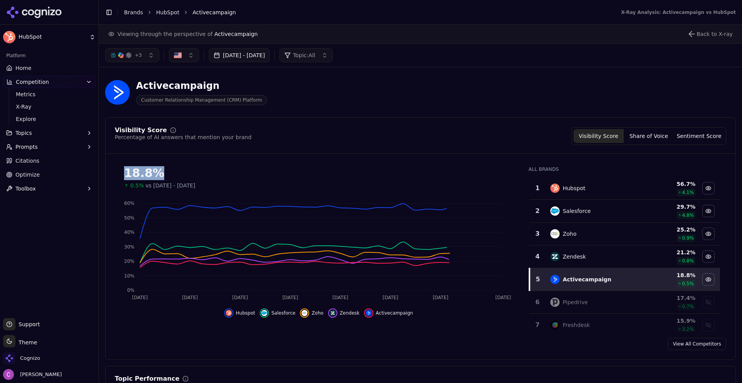
drag, startPoint x: 154, startPoint y: 167, endPoint x: 181, endPoint y: 168, distance: 27.5
click at [175, 167] on div "18.8% 0.5% vs Jul 17, 2025 - Aug 16, 2025 Aug 16 Aug 20 Aug 25 Aug 29 Sep 2 Sep…" at bounding box center [420, 246] width 630 height 172
click at [315, 111] on header "Activecampaign Customer Relationship Management (CRM) Platform" at bounding box center [420, 95] width 631 height 44
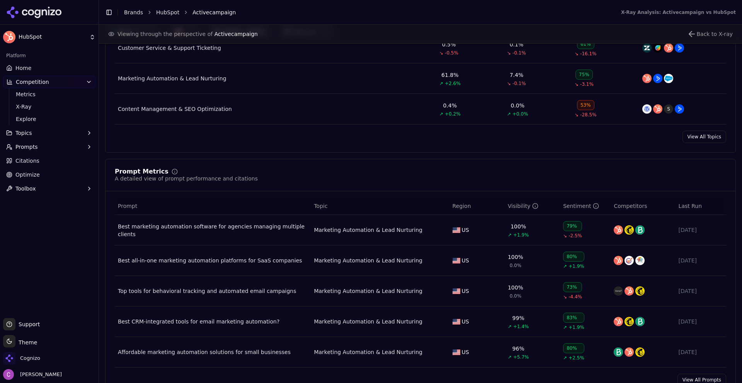
scroll to position [425, 0]
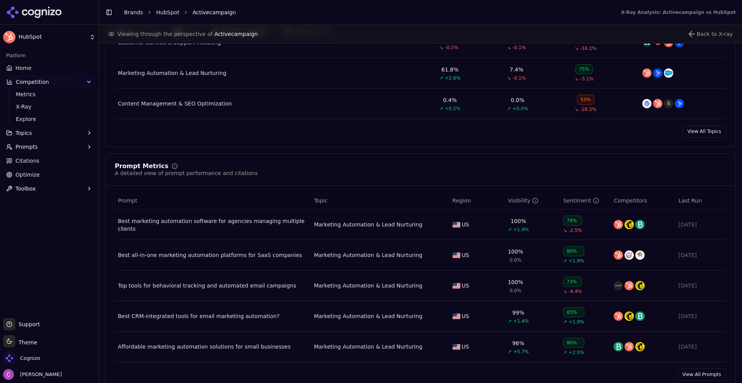
click at [53, 160] on link "Citations" at bounding box center [49, 161] width 92 height 12
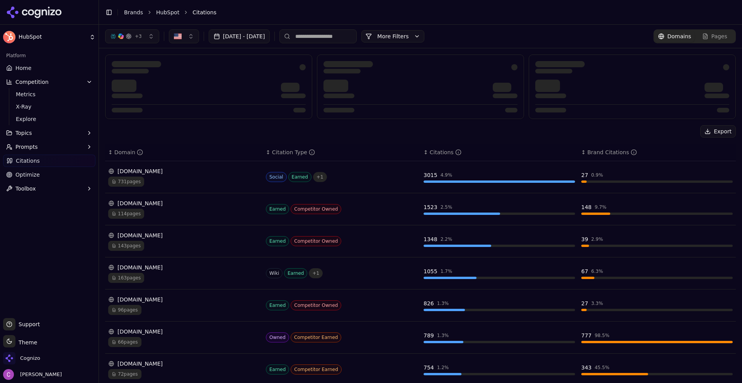
click at [338, 141] on div "Export ↕ Domain ↕ Citation Type ↕ Citations ↕ Brand Citations reddit.com 731 pa…" at bounding box center [420, 312] width 631 height 375
click at [41, 160] on link "Citations" at bounding box center [49, 161] width 92 height 12
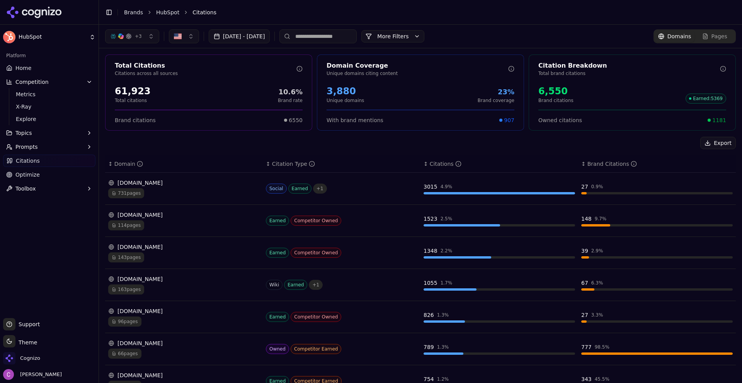
click at [15, 131] on button "Topics" at bounding box center [49, 133] width 92 height 12
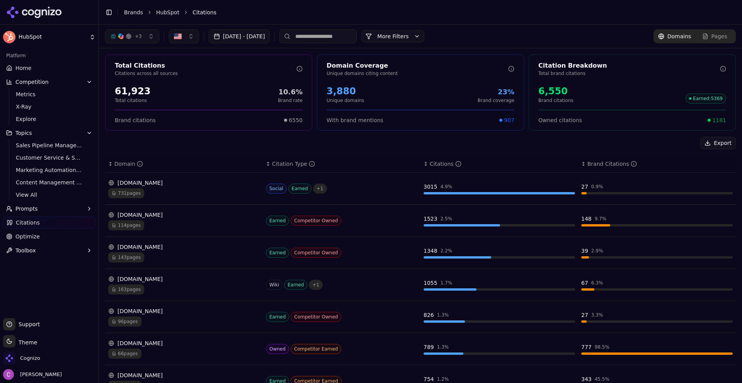
click at [170, 144] on div "Export" at bounding box center [420, 143] width 631 height 12
click at [139, 95] on div "61,923" at bounding box center [133, 91] width 36 height 12
click at [140, 95] on div "61,923" at bounding box center [133, 91] width 36 height 12
click at [179, 92] on div "61,923 Total citations 10.6% Brand rate" at bounding box center [209, 94] width 188 height 19
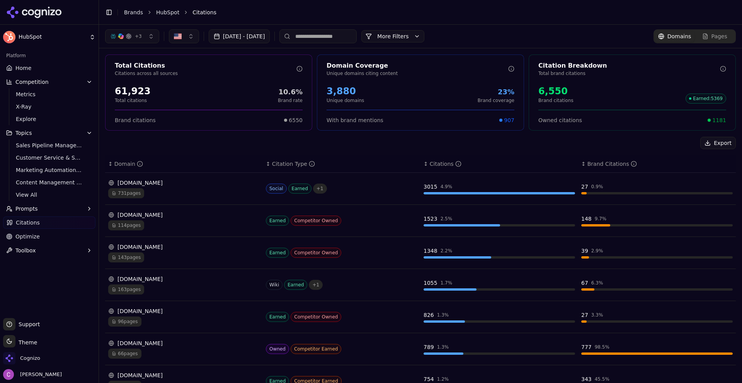
click at [337, 92] on div "3,880" at bounding box center [345, 91] width 37 height 12
click at [373, 92] on div "3,880 Unique domains 23% Brand coverage" at bounding box center [421, 94] width 188 height 19
click at [371, 94] on div "3,880 Unique domains 23% Brand coverage" at bounding box center [421, 94] width 188 height 19
click at [558, 95] on div "6,550" at bounding box center [555, 91] width 35 height 12
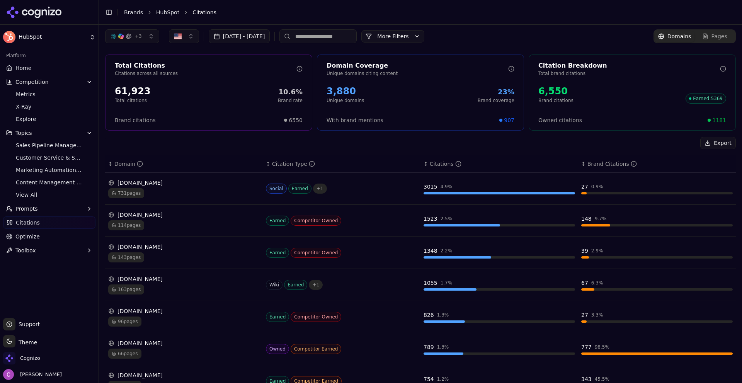
click at [558, 94] on div "6,550" at bounding box center [555, 91] width 35 height 12
click at [573, 94] on div "6,550 Brand citations Earned : 5369" at bounding box center [632, 94] width 188 height 19
drag, startPoint x: 714, startPoint y: 119, endPoint x: 725, endPoint y: 120, distance: 10.5
click at [724, 120] on div "Owned citations 1181" at bounding box center [632, 117] width 206 height 14
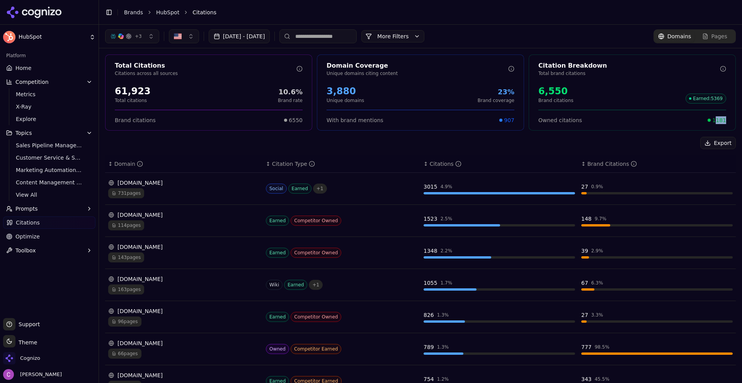
click at [721, 120] on div "Owned citations 1181" at bounding box center [632, 117] width 206 height 14
click at [716, 121] on span "1181" at bounding box center [719, 120] width 14 height 8
click at [424, 34] on button "More Filters" at bounding box center [392, 36] width 63 height 12
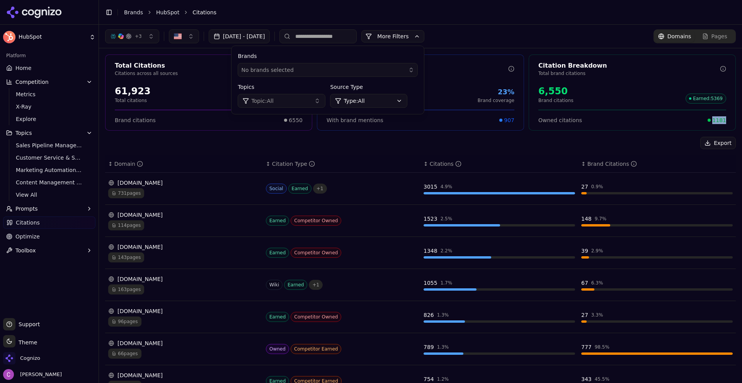
click at [391, 99] on html "HubSpot Platform Home Competition Metrics X-Ray Explore Topics Sales Pipeline M…" at bounding box center [371, 191] width 742 height 383
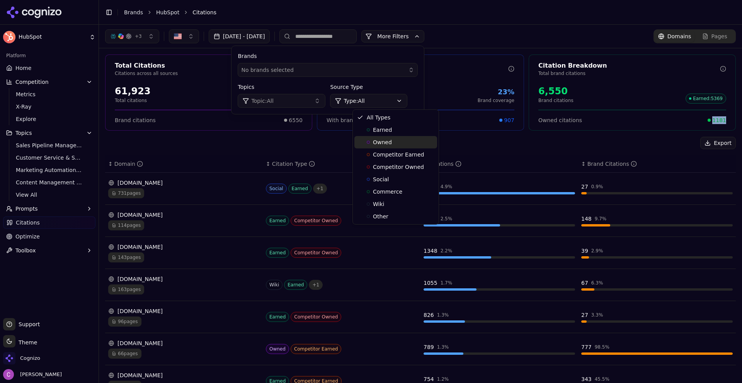
click at [376, 141] on span "Owned" at bounding box center [382, 142] width 19 height 8
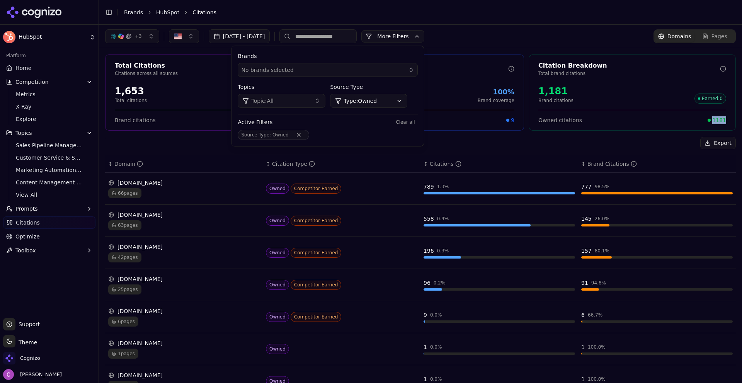
click at [402, 33] on button "More Filters" at bounding box center [392, 36] width 63 height 12
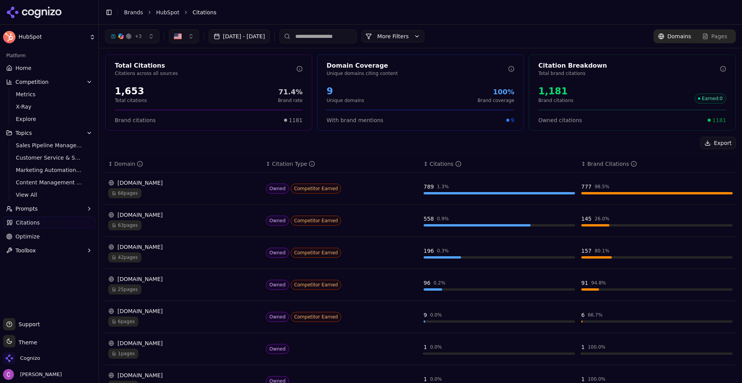
click at [170, 186] on div "hubspot.com 66 pages" at bounding box center [183, 188] width 151 height 19
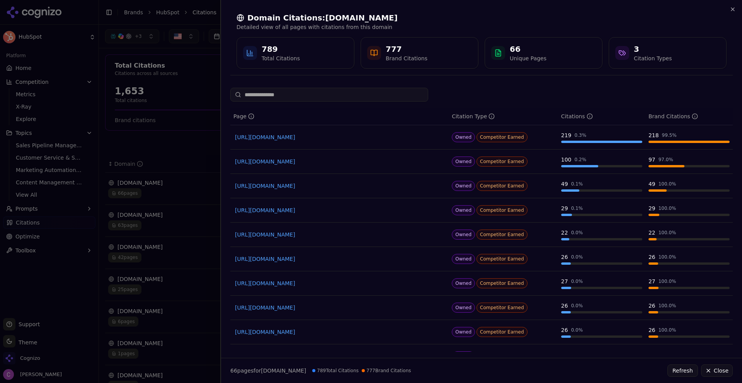
click at [192, 117] on div at bounding box center [371, 191] width 742 height 383
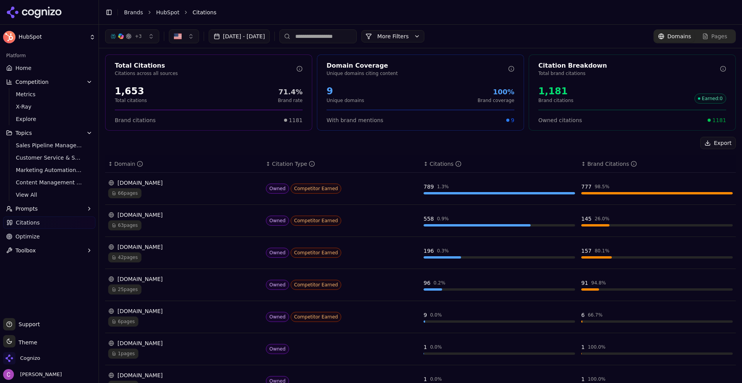
click at [424, 37] on button "More Filters" at bounding box center [392, 36] width 63 height 12
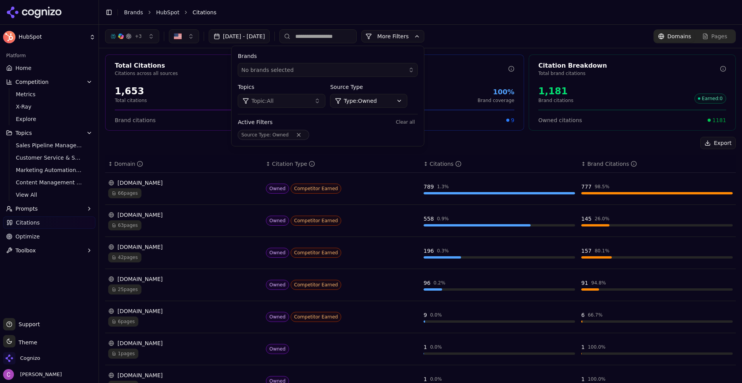
click at [377, 102] on html "HubSpot Platform Home Competition Metrics X-Ray Explore Topics Sales Pipeline M…" at bounding box center [371, 191] width 742 height 383
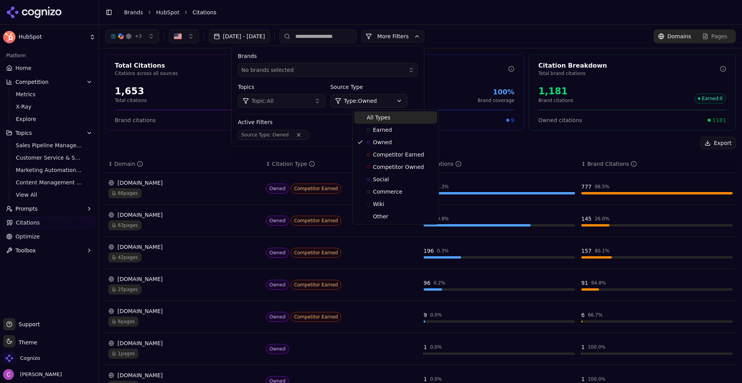
click at [379, 122] on div "All Types" at bounding box center [395, 117] width 83 height 12
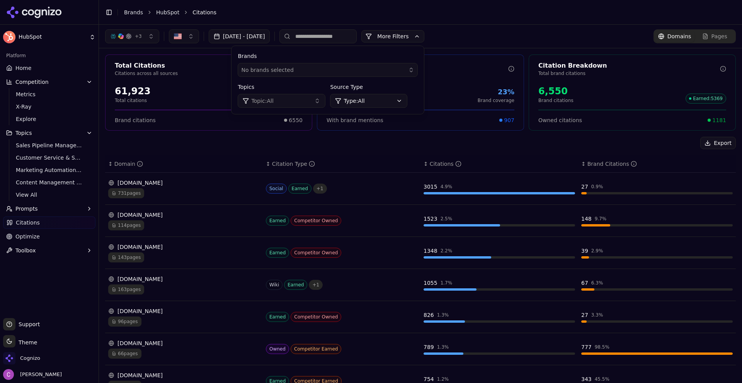
click at [235, 152] on div "Export ↕ Domain ↕ Citation Type ↕ Citations ↕ Brand Citations reddit.com 731 pa…" at bounding box center [420, 324] width 631 height 375
click at [424, 39] on button "More Filters" at bounding box center [392, 36] width 63 height 12
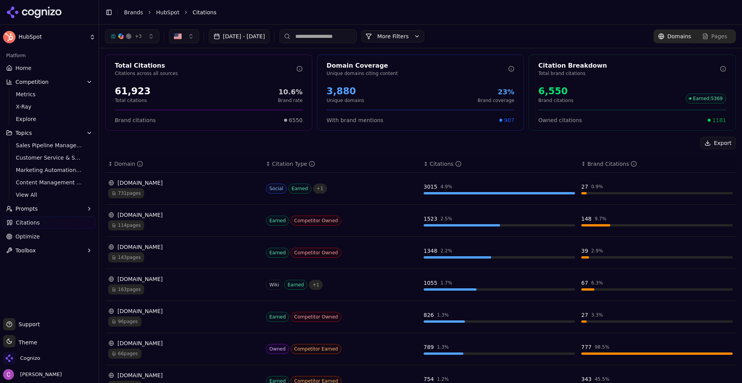
click at [199, 140] on div "Export" at bounding box center [420, 143] width 631 height 12
click at [721, 122] on div "Owned citations 1181" at bounding box center [632, 117] width 206 height 14
click at [719, 116] on div "Owned citations 1181" at bounding box center [632, 117] width 188 height 14
click at [718, 116] on div "Owned citations 1181" at bounding box center [632, 117] width 188 height 14
click at [712, 119] on span "1181" at bounding box center [719, 120] width 14 height 8
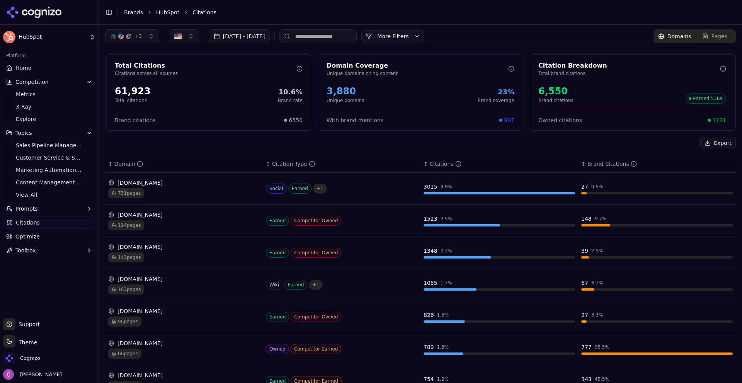
click at [202, 191] on div "731 pages" at bounding box center [183, 193] width 151 height 10
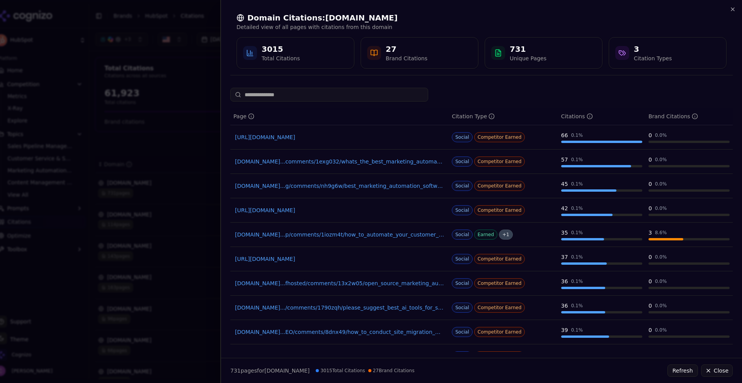
click at [192, 112] on div at bounding box center [371, 191] width 742 height 383
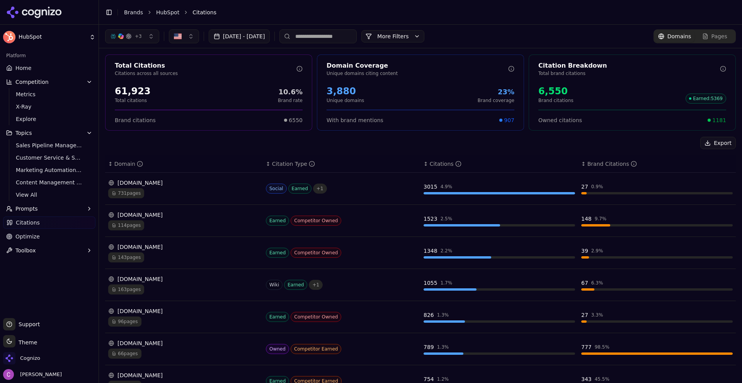
click at [423, 185] on div "3015" at bounding box center [430, 187] width 14 height 8
click at [493, 147] on div "Export" at bounding box center [420, 143] width 631 height 12
click at [581, 187] on div "27" at bounding box center [584, 187] width 7 height 8
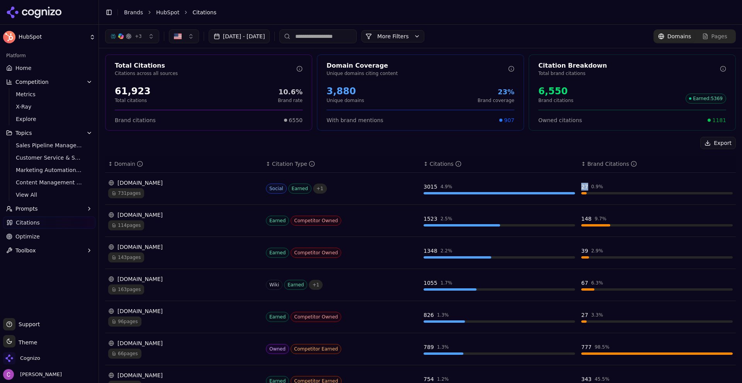
click at [581, 187] on div "27" at bounding box center [584, 187] width 7 height 8
click at [592, 183] on div "27 0.9 %" at bounding box center [656, 187] width 151 height 8
click at [430, 187] on div "3015" at bounding box center [430, 187] width 14 height 8
click at [21, 236] on span "Optimize" at bounding box center [27, 237] width 24 height 8
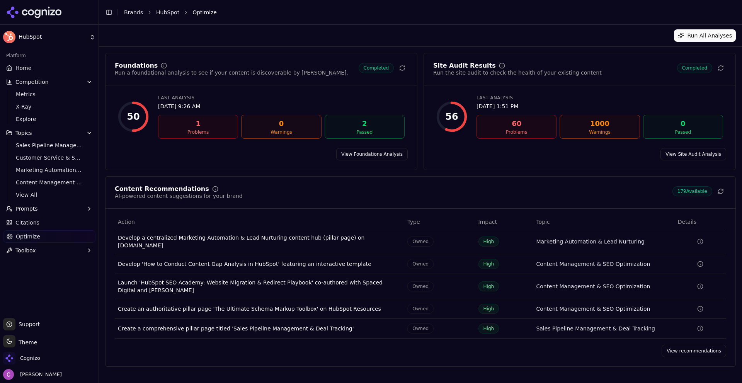
click at [33, 224] on span "Citations" at bounding box center [27, 223] width 24 height 8
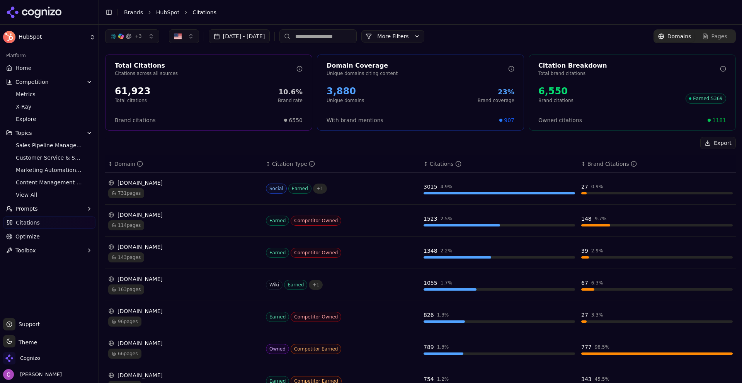
click at [423, 42] on button "More Filters" at bounding box center [392, 36] width 63 height 12
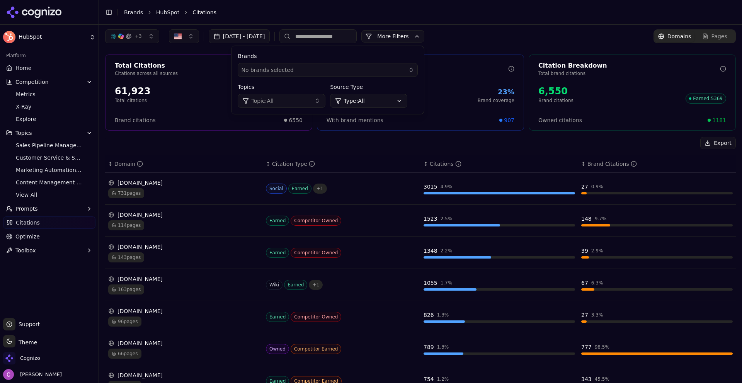
click at [389, 106] on html "HubSpot Platform Home Competition Metrics X-Ray Explore Topics Sales Pipeline M…" at bounding box center [371, 191] width 742 height 383
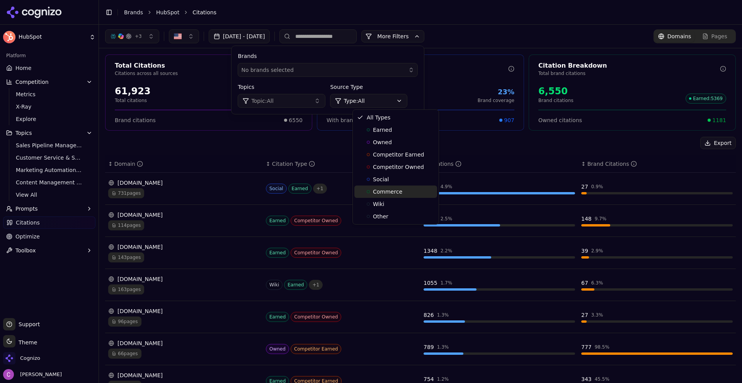
click at [377, 185] on div "Commerce" at bounding box center [395, 191] width 83 height 12
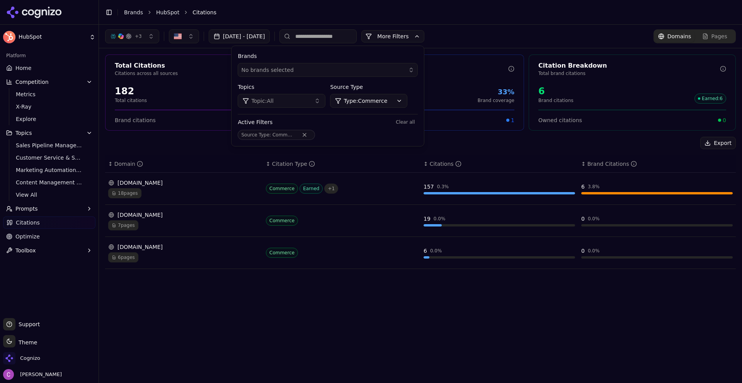
click at [395, 100] on html "HubSpot Platform Home Competition Metrics X-Ray Explore Topics Sales Pipeline M…" at bounding box center [371, 191] width 742 height 383
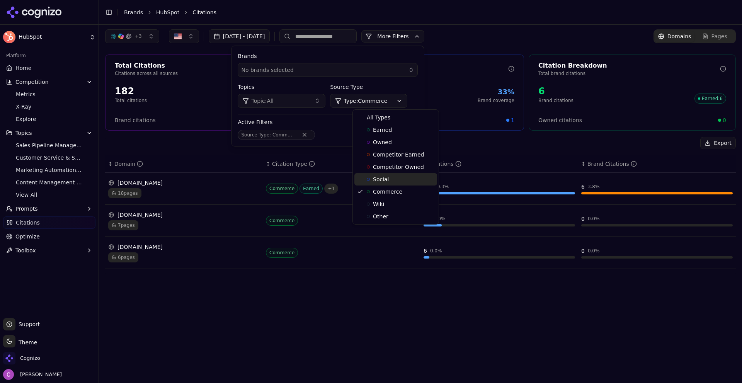
click at [374, 179] on span "Social" at bounding box center [381, 179] width 16 height 8
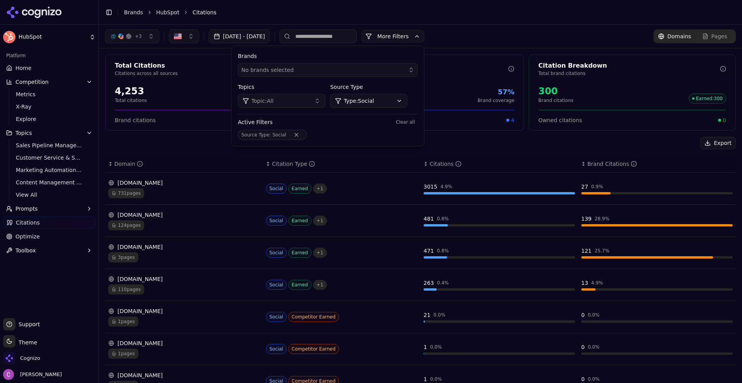
click at [192, 162] on div "↕ Domain" at bounding box center [183, 164] width 151 height 8
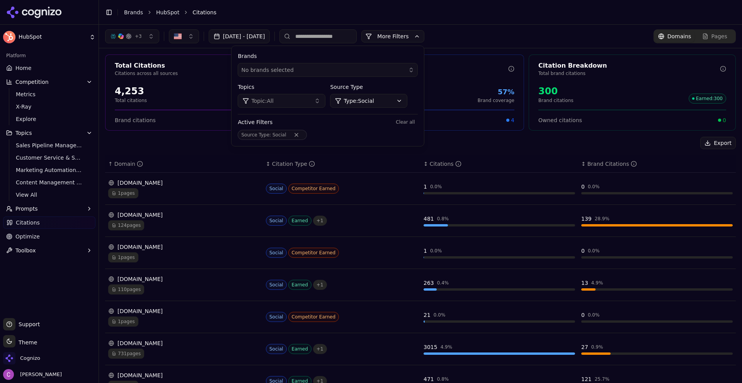
click at [191, 153] on div "Export ↑ Domain ↕ Citation Type ↕ Citations ↕ Brand Citations business.reddit.c…" at bounding box center [420, 270] width 631 height 267
click at [417, 30] on button "More Filters" at bounding box center [392, 36] width 63 height 12
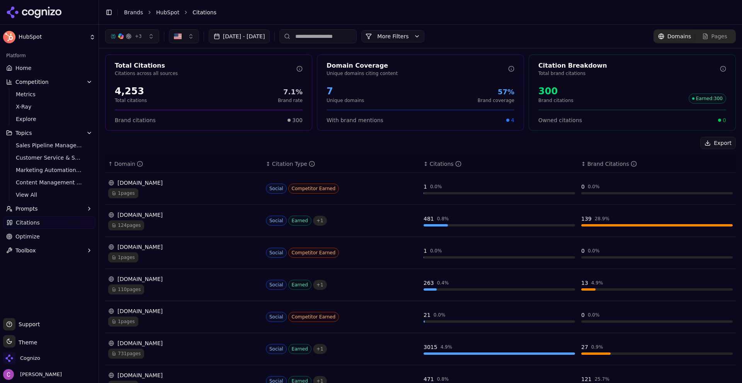
click at [412, 35] on button "More Filters" at bounding box center [392, 36] width 63 height 12
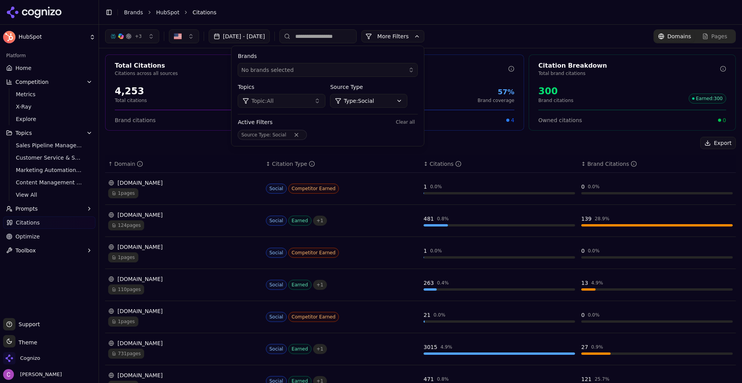
click at [452, 160] on th "↕ Citations" at bounding box center [499, 163] width 158 height 17
click at [431, 160] on div "Citations" at bounding box center [446, 164] width 32 height 8
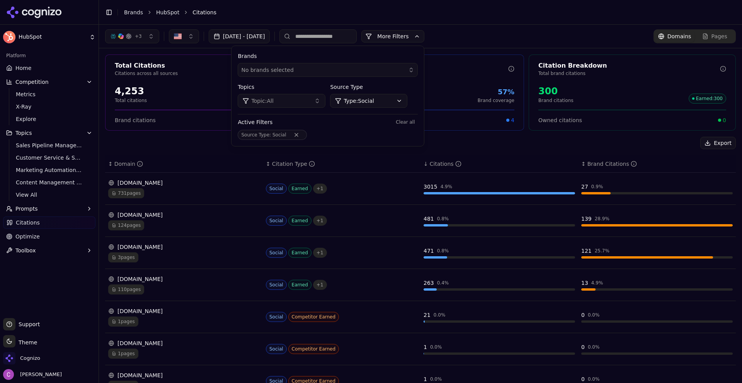
click at [417, 33] on button "More Filters" at bounding box center [392, 36] width 63 height 12
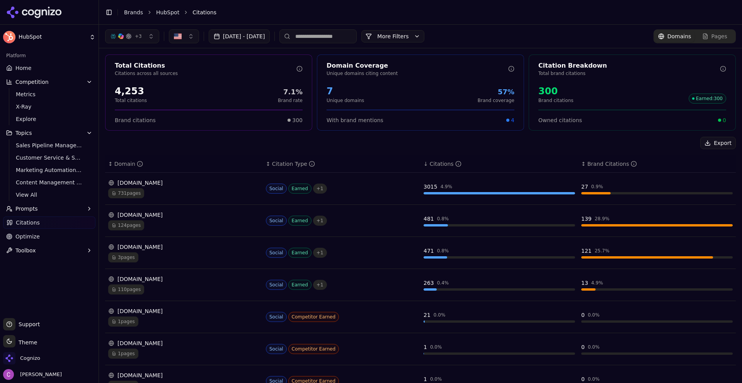
click at [35, 236] on span "Optimize" at bounding box center [27, 237] width 24 height 8
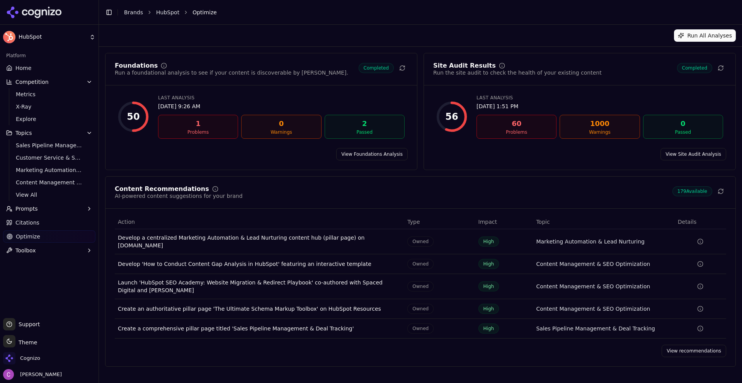
click at [382, 196] on div "Content Recommendations AI-powered content suggestions for your brand 179 Avail…" at bounding box center [420, 193] width 611 height 14
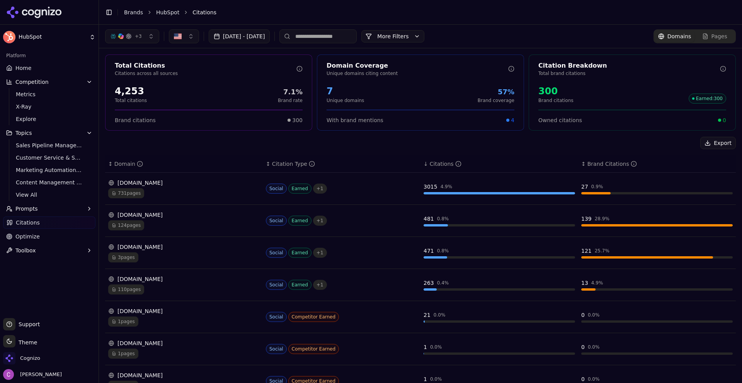
click at [581, 188] on div "27" at bounding box center [584, 187] width 7 height 8
click at [27, 233] on span "Optimize" at bounding box center [27, 237] width 24 height 8
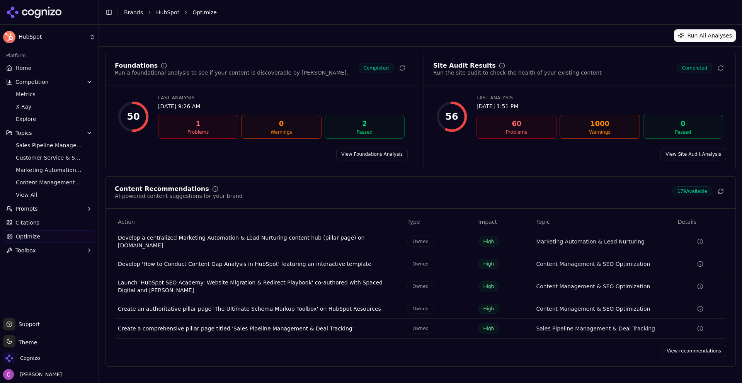
drag, startPoint x: 694, startPoint y: 347, endPoint x: 648, endPoint y: 325, distance: 51.0
click at [694, 346] on link "View recommendations" at bounding box center [694, 351] width 65 height 12
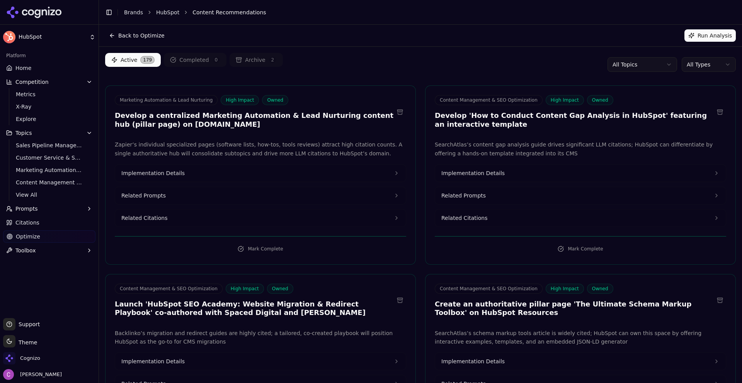
click at [174, 116] on h3 "Develop a centralized Marketing Automation & Lead Nurturing content hub (pillar…" at bounding box center [254, 119] width 279 height 17
click at [175, 116] on h3 "Develop a centralized Marketing Automation & Lead Nurturing content hub (pillar…" at bounding box center [254, 119] width 279 height 17
click at [172, 118] on h3 "Develop a centralized Marketing Automation & Lead Nurturing content hub (pillar…" at bounding box center [254, 119] width 279 height 17
click at [173, 117] on h3 "Develop a centralized Marketing Automation & Lead Nurturing content hub (pillar…" at bounding box center [254, 119] width 279 height 17
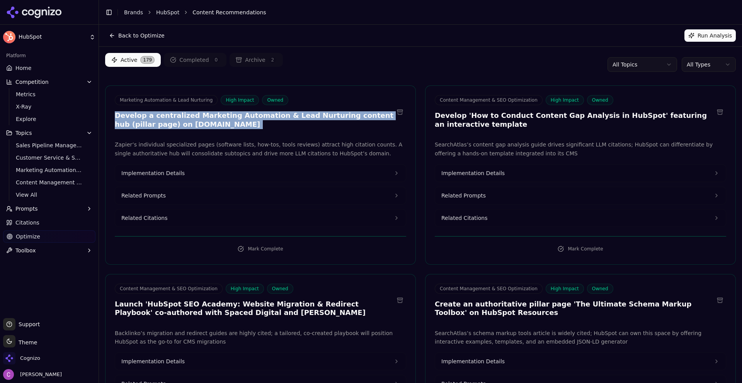
click at [173, 117] on h3 "Develop a centralized Marketing Automation & Lead Nurturing content hub (pillar…" at bounding box center [254, 119] width 279 height 17
click at [158, 197] on span "Related Prompts" at bounding box center [143, 196] width 44 height 8
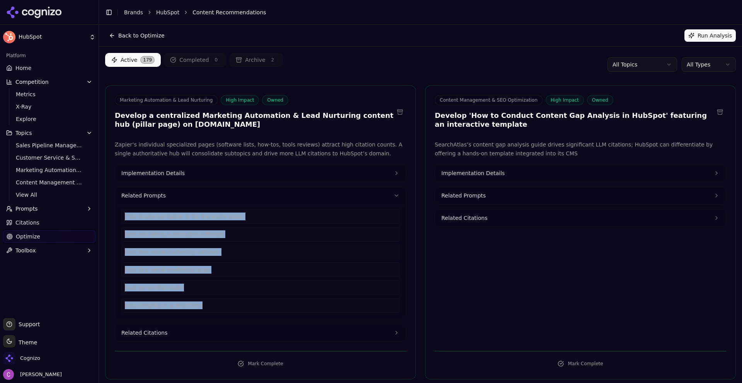
drag, startPoint x: 216, startPoint y: 312, endPoint x: 107, endPoint y: 223, distance: 141.5
click at [109, 223] on div "Zapier’s individual specialized pages (software lists, how-tos, tools reviews) …" at bounding box center [260, 240] width 310 height 201
click at [150, 329] on span "Related Citations" at bounding box center [144, 333] width 46 height 8
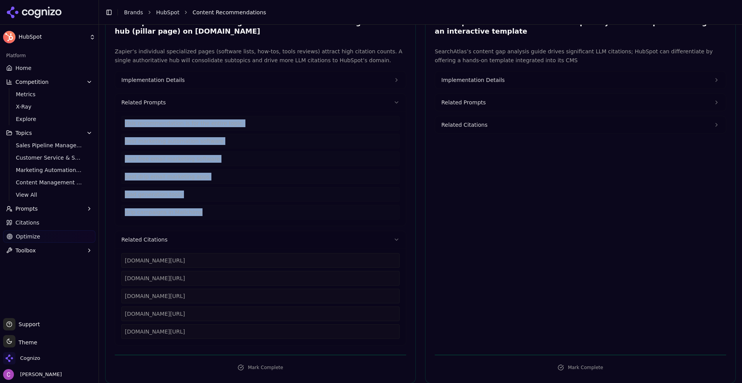
scroll to position [116, 0]
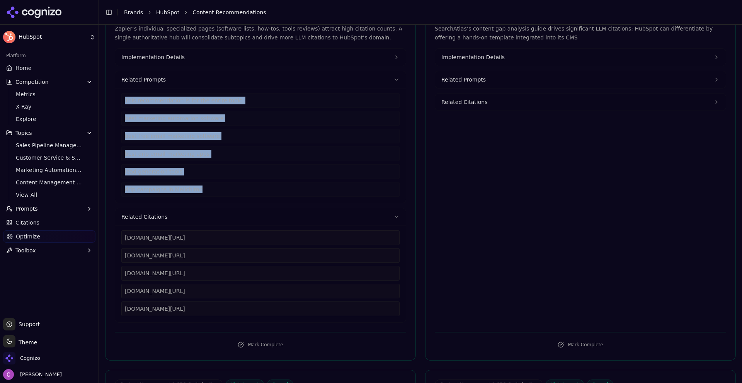
drag, startPoint x: 243, startPoint y: 311, endPoint x: 109, endPoint y: 238, distance: 152.7
click at [110, 238] on div "Zapier’s individual specialized pages (software lists, how-tos, tools reviews) …" at bounding box center [260, 173] width 310 height 298
click at [187, 57] on button "Implementation Details" at bounding box center [260, 57] width 291 height 17
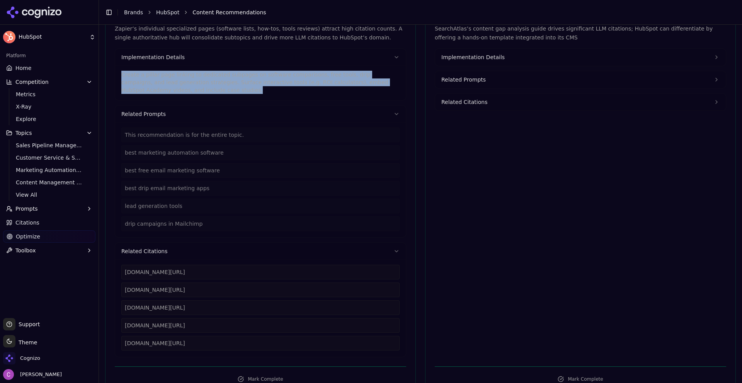
drag, startPoint x: 128, startPoint y: 81, endPoint x: 141, endPoint y: 86, distance: 13.7
click at [101, 71] on div "HubSpot Platform Home Competition Metrics X-Ray Explore Topics Sales Pipeline M…" at bounding box center [371, 191] width 742 height 383
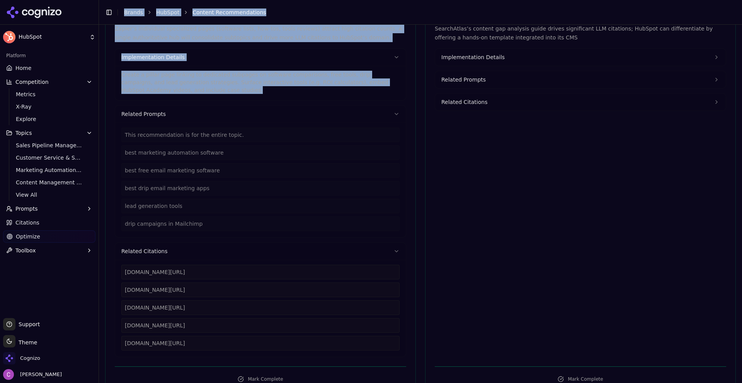
click at [168, 88] on p "Create a pillar page linking to dedicated subpages on software comparisons, fre…" at bounding box center [260, 82] width 278 height 23
click at [168, 82] on p "Create a pillar page linking to dedicated subpages on software comparisons, fre…" at bounding box center [260, 82] width 278 height 23
click at [167, 80] on p "Create a pillar page linking to dedicated subpages on software comparisons, fre…" at bounding box center [260, 82] width 278 height 23
click at [216, 95] on div "Create a pillar page linking to dedicated subpages on software comparisons, fre…" at bounding box center [260, 83] width 291 height 34
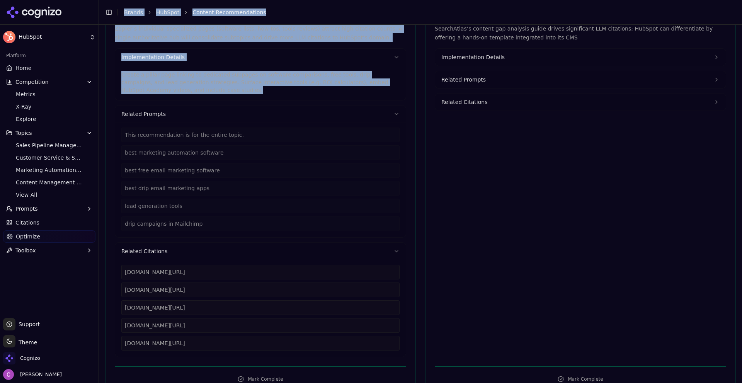
click at [226, 58] on button "Implementation Details" at bounding box center [260, 57] width 291 height 17
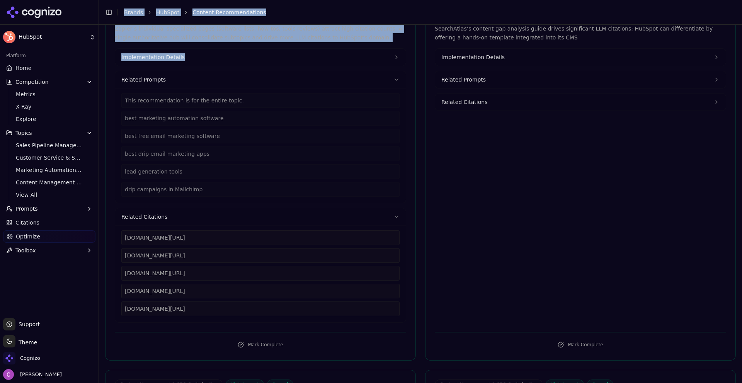
click at [181, 57] on button "Implementation Details" at bounding box center [260, 57] width 291 height 17
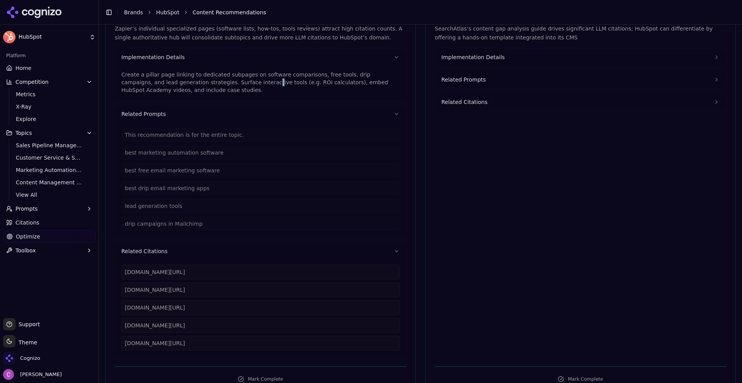
click at [210, 79] on p "Create a pillar page linking to dedicated subpages on software comparisons, fre…" at bounding box center [260, 82] width 278 height 23
click at [210, 78] on p "Create a pillar page linking to dedicated subpages on software comparisons, fre…" at bounding box center [260, 82] width 278 height 23
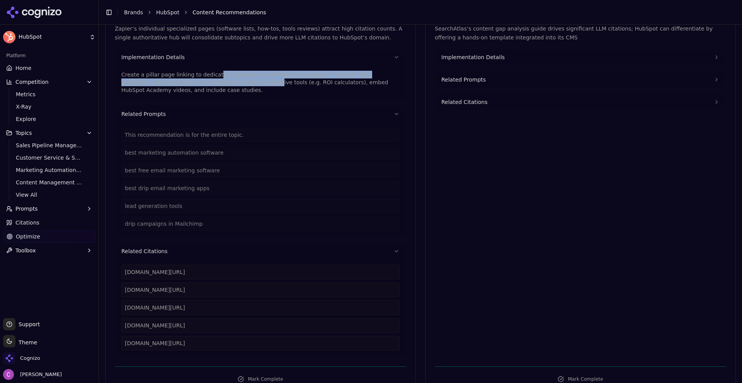
click at [210, 78] on p "Create a pillar page linking to dedicated subpages on software comparisons, fre…" at bounding box center [260, 82] width 278 height 23
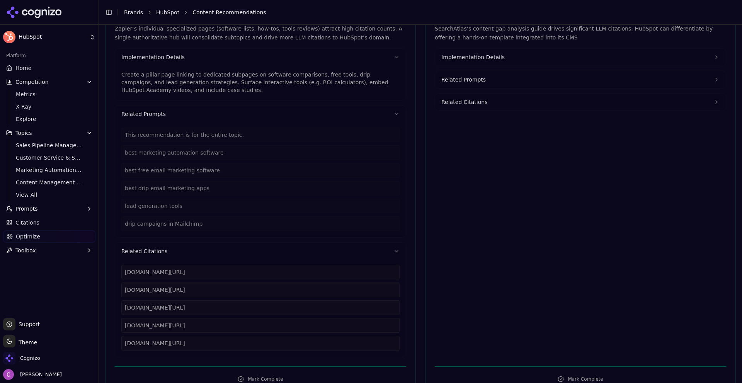
click at [484, 50] on button "Implementation Details" at bounding box center [580, 57] width 291 height 17
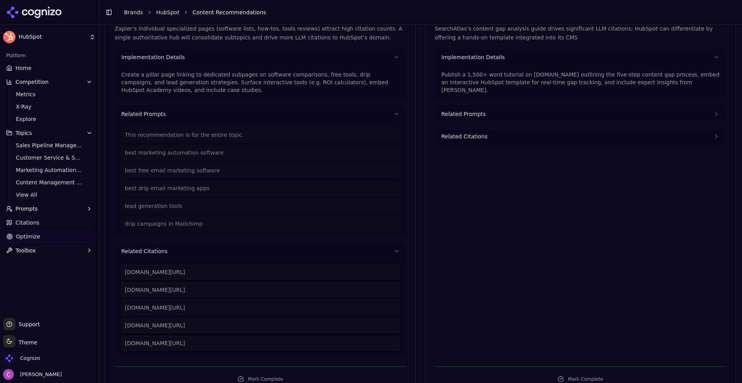
click at [486, 75] on p "Publish a 1,500+ word tutorial on blog.hubspot.com outlining the five-step cont…" at bounding box center [580, 82] width 278 height 23
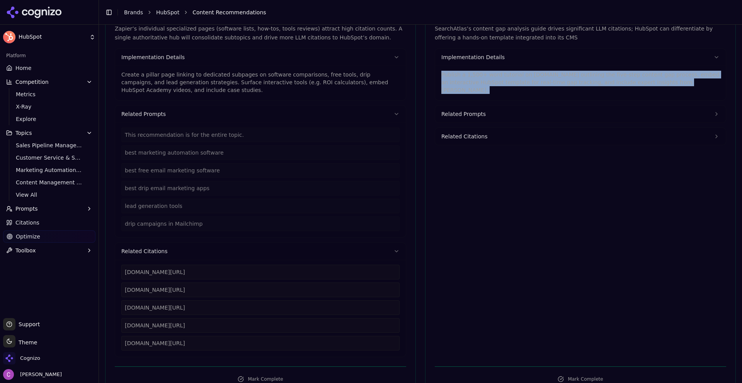
click at [486, 75] on p "Publish a 1,500+ word tutorial on blog.hubspot.com outlining the five-step cont…" at bounding box center [580, 82] width 278 height 23
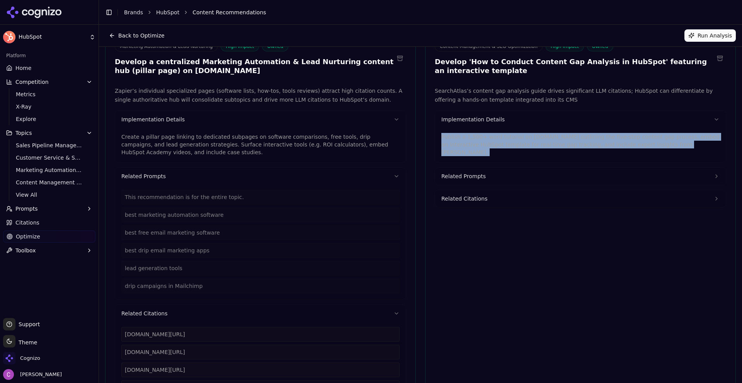
scroll to position [0, 0]
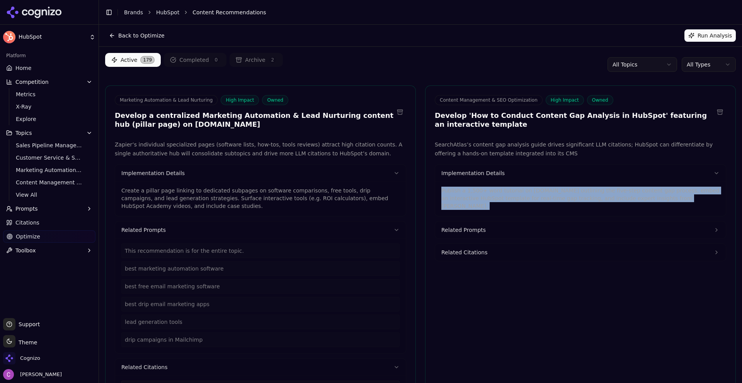
click at [699, 62] on html "HubSpot Platform Home Competition Metrics X-Ray Explore Topics Sales Pipeline M…" at bounding box center [371, 191] width 742 height 383
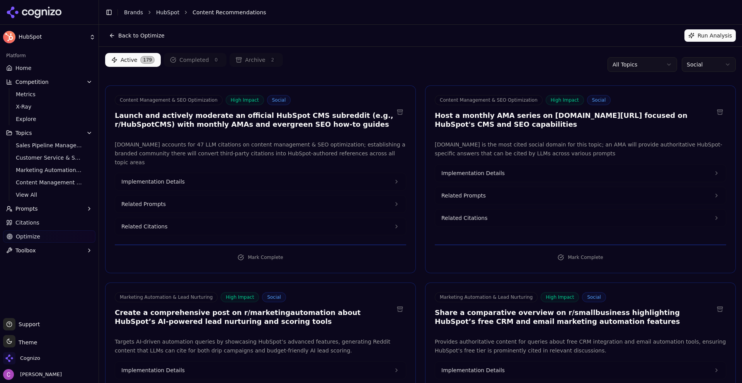
click at [449, 61] on div "Active 179 Completed 0 Archive 2 All Topics Social" at bounding box center [420, 64] width 631 height 23
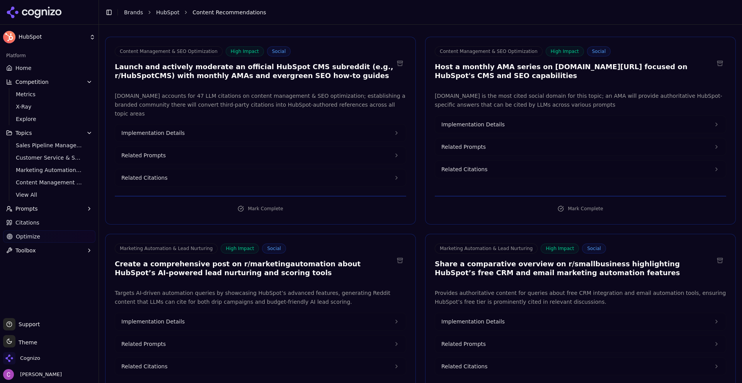
scroll to position [77, 0]
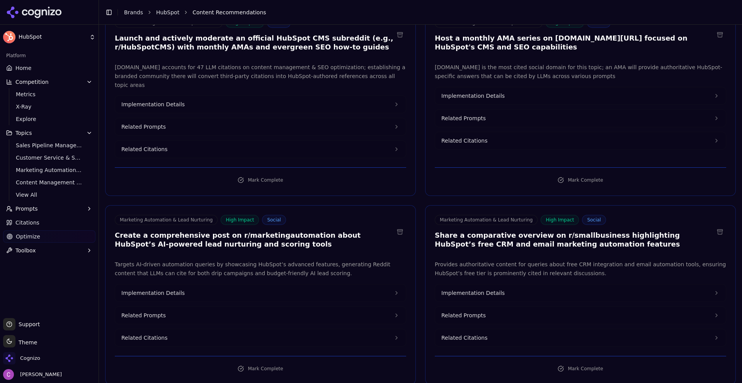
click at [233, 231] on h3 "Create a comprehensive post on r/marketingautomation about HubSpot’s AI-powered…" at bounding box center [254, 239] width 279 height 17
click at [568, 231] on h3 "Share a comparative overview on r/smallbusiness highlighting HubSpot’s free CRM…" at bounding box center [574, 239] width 279 height 17
click at [491, 289] on span "Implementation Details" at bounding box center [472, 293] width 63 height 8
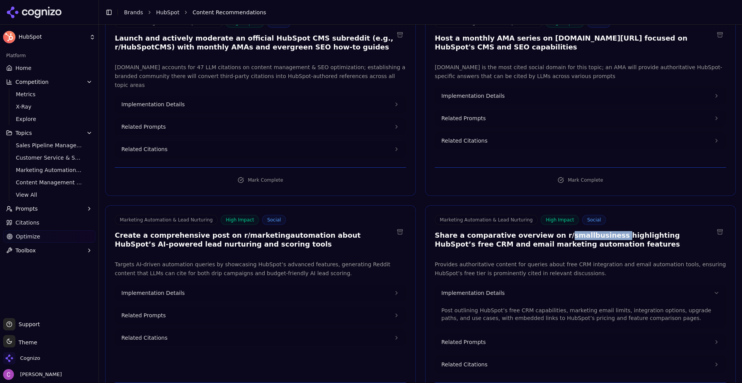
click at [478, 338] on span "Related Prompts" at bounding box center [463, 342] width 44 height 8
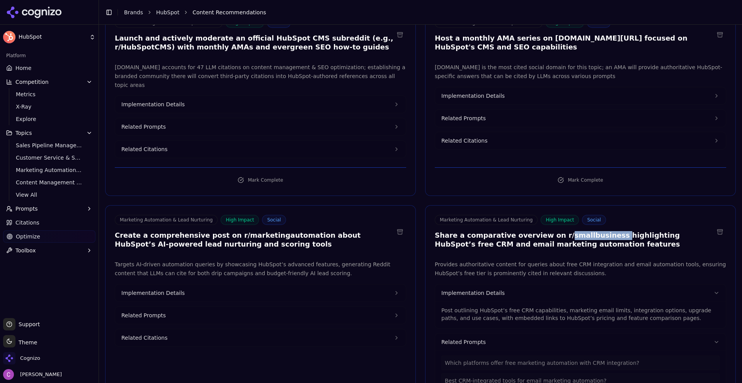
drag, startPoint x: 249, startPoint y: 306, endPoint x: 245, endPoint y: 303, distance: 5.3
click at [249, 307] on button "Related Prompts" at bounding box center [260, 315] width 291 height 17
click at [234, 286] on button "Implementation Details" at bounding box center [260, 292] width 291 height 17
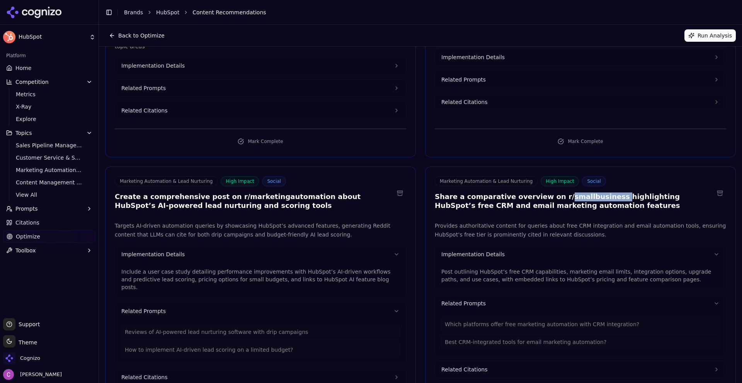
scroll to position [0, 0]
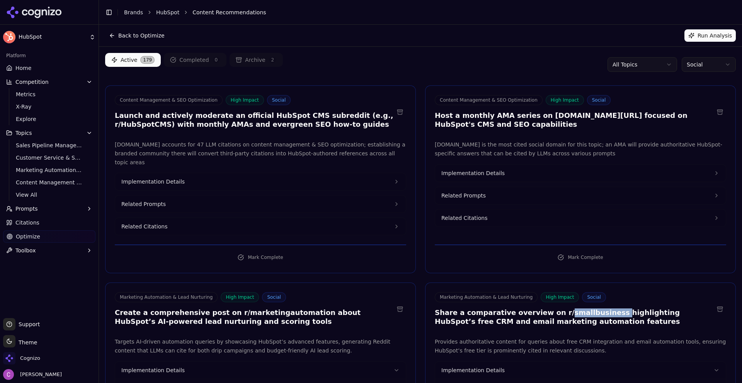
click at [703, 63] on html "HubSpot Platform Home Competition Metrics X-Ray Explore Topics Sales Pipeline M…" at bounding box center [371, 191] width 742 height 383
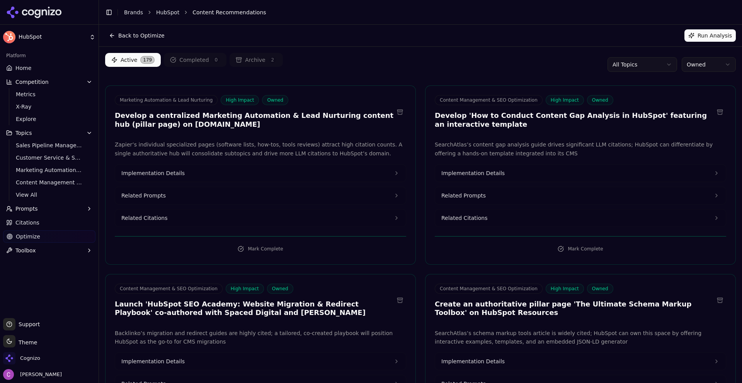
click at [40, 237] on link "Optimize" at bounding box center [49, 236] width 92 height 12
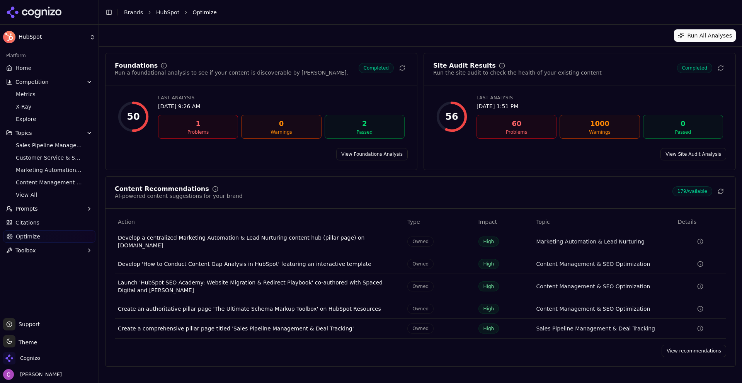
click at [347, 156] on link "View Foundations Analysis" at bounding box center [371, 154] width 71 height 12
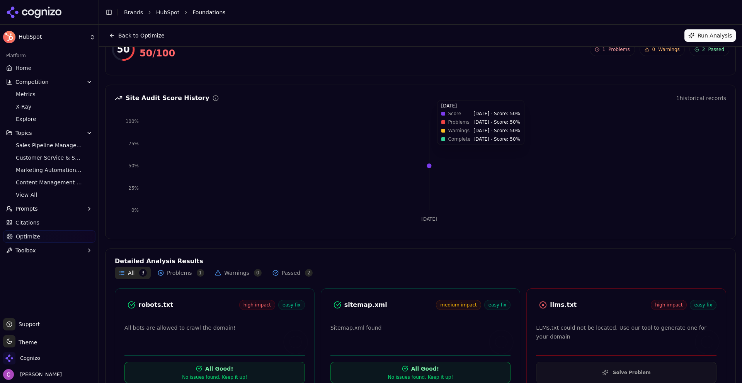
scroll to position [51, 0]
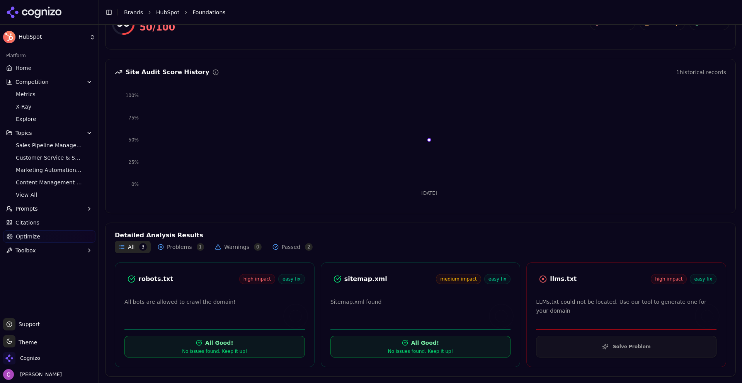
click at [152, 278] on div "robots.txt" at bounding box center [188, 278] width 101 height 9
click at [153, 277] on div "robots.txt" at bounding box center [188, 278] width 101 height 9
click at [154, 277] on div "robots.txt" at bounding box center [188, 278] width 101 height 9
click at [153, 277] on div "robots.txt" at bounding box center [188, 278] width 101 height 9
click at [173, 275] on div "robots.txt" at bounding box center [188, 278] width 101 height 9
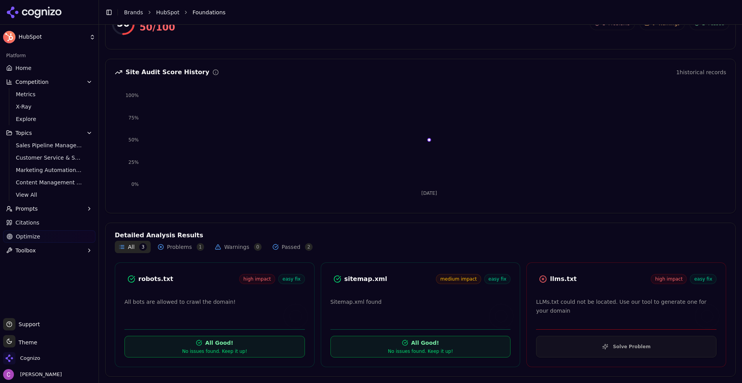
click at [623, 346] on button "Solve Problem" at bounding box center [626, 347] width 180 height 22
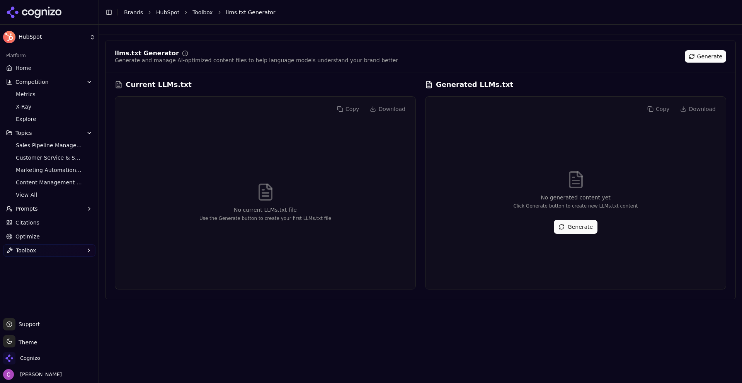
click at [579, 230] on button "Generate" at bounding box center [576, 227] width 44 height 14
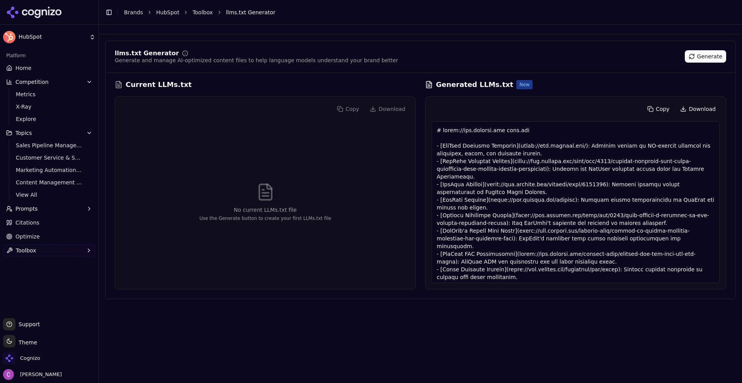
click at [27, 239] on span "Optimize" at bounding box center [27, 237] width 24 height 8
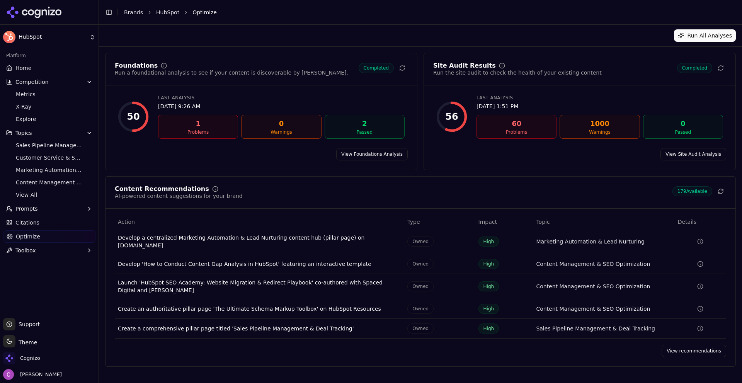
click at [529, 164] on div "Site Audit Results Run the site audit to check the health of your existing cont…" at bounding box center [579, 111] width 312 height 117
click at [687, 158] on link "View Site Audit Analysis" at bounding box center [693, 154] width 66 height 12
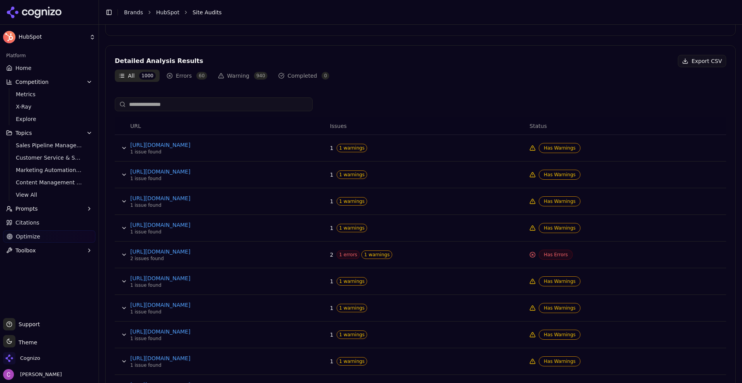
scroll to position [232, 0]
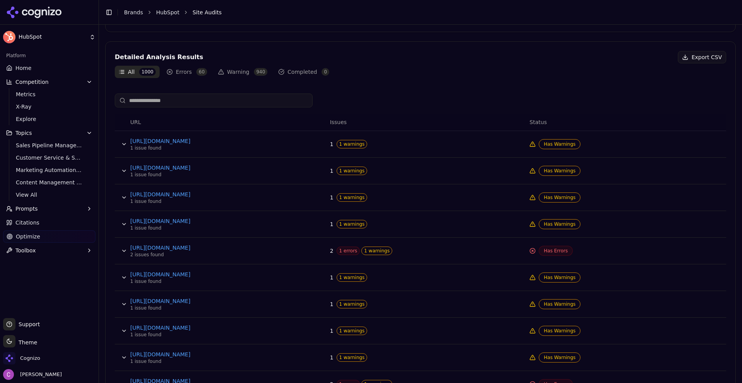
click at [121, 251] on button "Data table" at bounding box center [124, 251] width 12 height 12
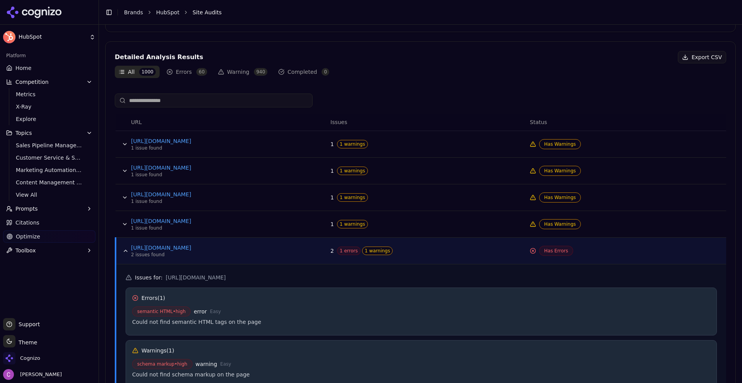
click at [41, 69] on link "Home" at bounding box center [49, 68] width 92 height 12
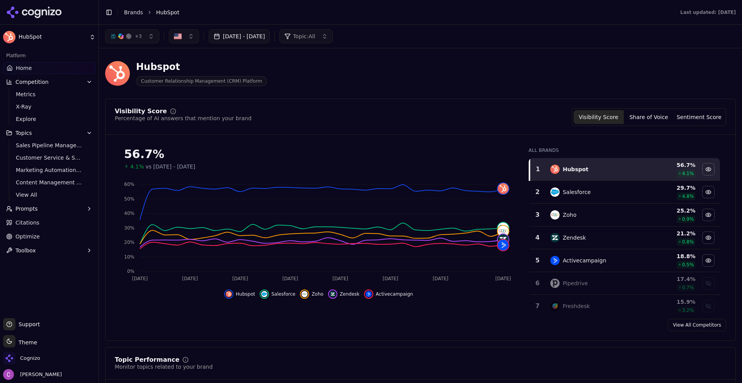
click at [23, 235] on span "Optimize" at bounding box center [27, 237] width 24 height 8
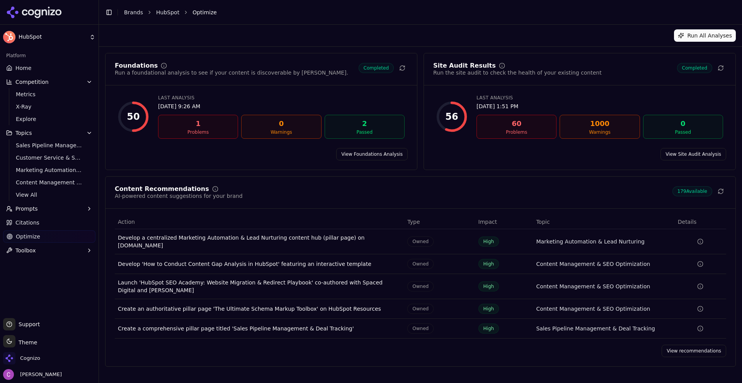
click at [702, 337] on div "Content Recommendations AI-powered content suggestions for your brand 179 Avail…" at bounding box center [420, 271] width 631 height 190
drag, startPoint x: 698, startPoint y: 344, endPoint x: 679, endPoint y: 335, distance: 21.6
click at [698, 345] on link "View recommendations" at bounding box center [694, 351] width 65 height 12
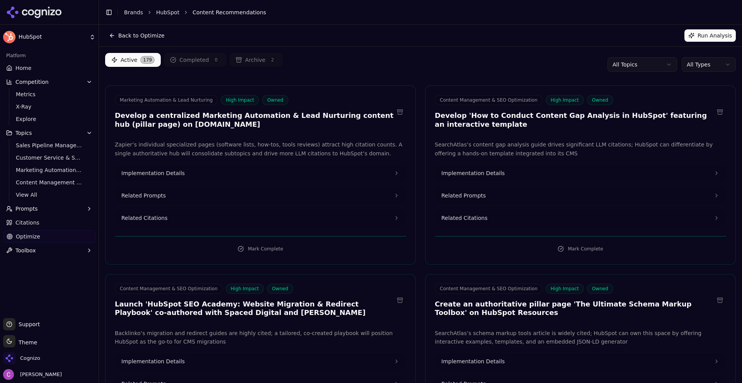
click at [709, 65] on html "HubSpot Platform Home Competition Metrics X-Ray Explore Topics Sales Pipeline M…" at bounding box center [371, 191] width 742 height 383
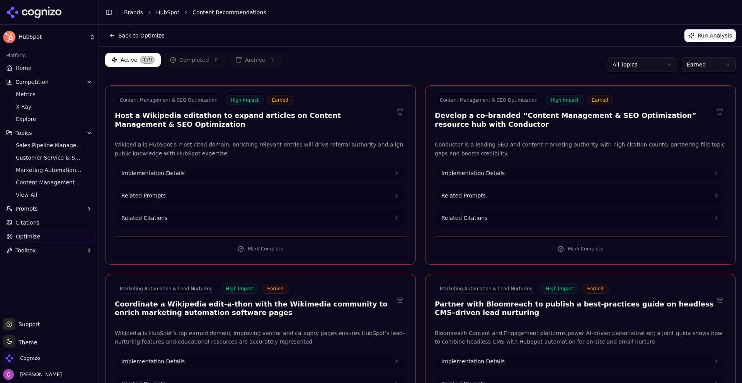
click at [495, 65] on div "Active 179 Completed 0 Archive 2 All Topics Earned" at bounding box center [420, 64] width 631 height 23
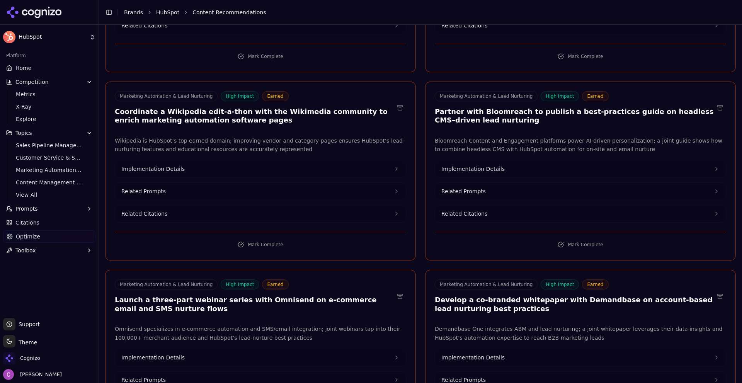
scroll to position [193, 0]
click at [498, 116] on h3 "Partner with Bloomreach to publish a best-practices guide on headless CMS–drive…" at bounding box center [574, 115] width 279 height 17
click at [499, 115] on h3 "Partner with Bloomreach to publish a best-practices guide on headless CMS–drive…" at bounding box center [574, 115] width 279 height 17
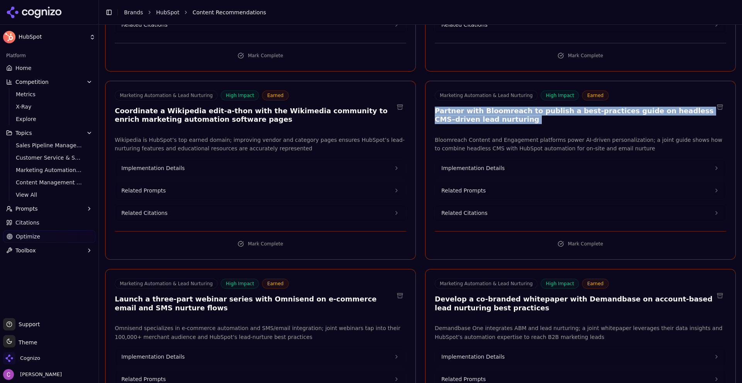
click at [499, 115] on h3 "Partner with Bloomreach to publish a best-practices guide on headless CMS–drive…" at bounding box center [574, 115] width 279 height 17
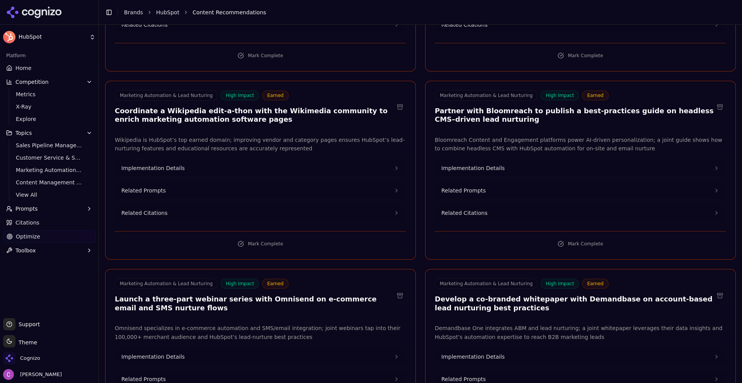
click at [559, 301] on h3 "Develop a co-branded whitepaper with Demandbase on account-based lead nurturing…" at bounding box center [574, 303] width 279 height 17
click at [559, 300] on h3 "Develop a co-branded whitepaper with Demandbase on account-based lead nurturing…" at bounding box center [574, 303] width 279 height 17
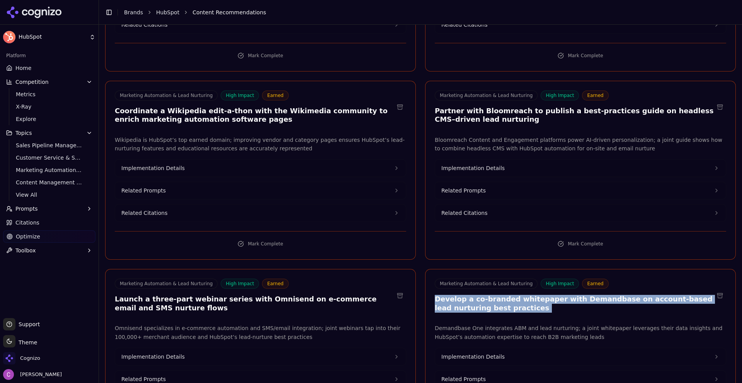
click at [559, 300] on h3 "Develop a co-branded whitepaper with Demandbase on account-based lead nurturing…" at bounding box center [574, 303] width 279 height 17
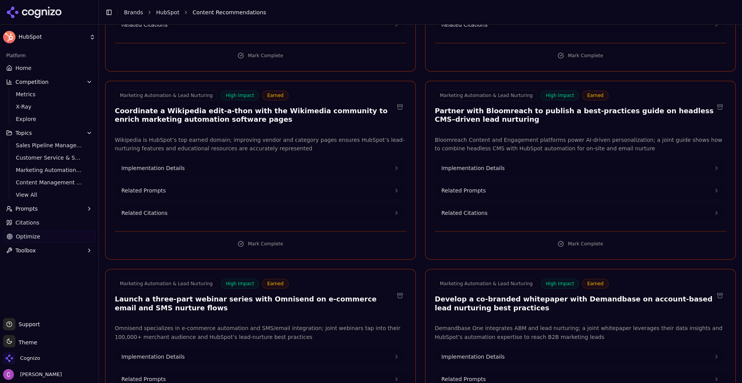
click at [189, 111] on h3 "Coordinate a Wikipedia edit-a-thon with the Wikimedia community to enrich marke…" at bounding box center [254, 115] width 279 height 17
click at [248, 298] on h3 "Launch a three-part webinar series with Omnisend on e-commerce email and SMS nu…" at bounding box center [254, 303] width 279 height 17
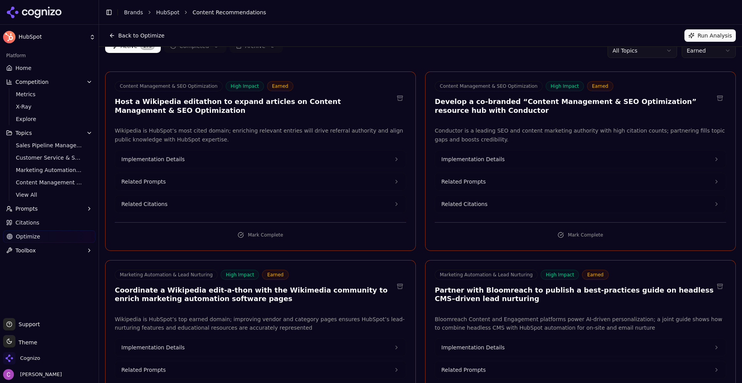
scroll to position [0, 0]
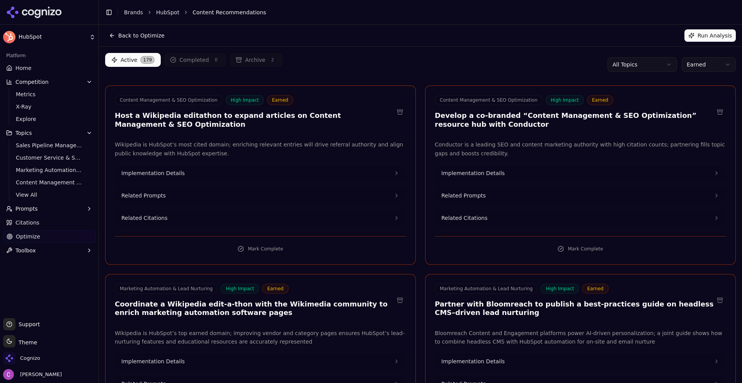
click at [412, 61] on div "Active 179 Completed 0 Archive 2 All Topics Earned" at bounding box center [420, 64] width 631 height 23
click at [687, 60] on html "HubSpot Platform Home Competition Metrics X-Ray Explore Topics Sales Pipeline M…" at bounding box center [371, 191] width 742 height 383
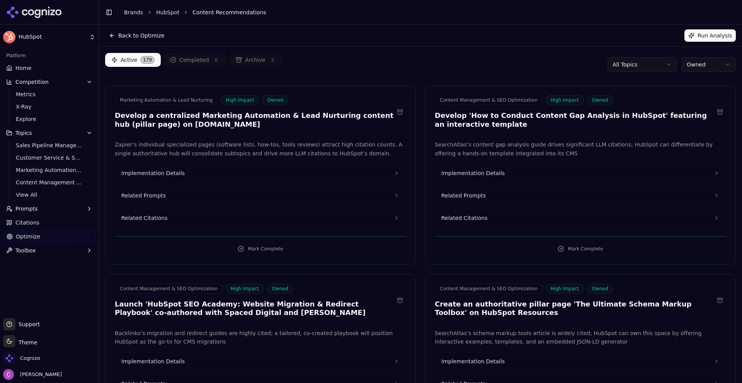
click at [678, 61] on html "HubSpot Platform Home Competition Metrics X-Ray Explore Topics Sales Pipeline M…" at bounding box center [371, 191] width 742 height 383
click at [451, 75] on html "HubSpot Platform Home Competition Metrics X-Ray Explore Topics Sales Pipeline M…" at bounding box center [371, 191] width 742 height 383
click at [695, 66] on html "HubSpot Platform Home Competition Metrics X-Ray Explore Topics Sales Pipeline M…" at bounding box center [371, 191] width 742 height 383
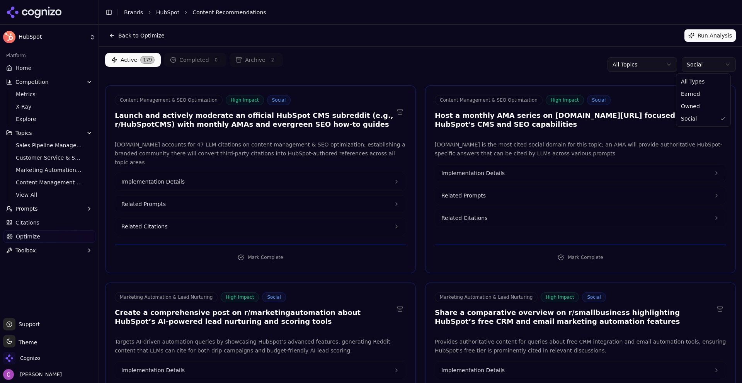
click at [693, 66] on html "HubSpot Platform Home Competition Metrics X-Ray Explore Topics Sales Pipeline M…" at bounding box center [371, 191] width 742 height 383
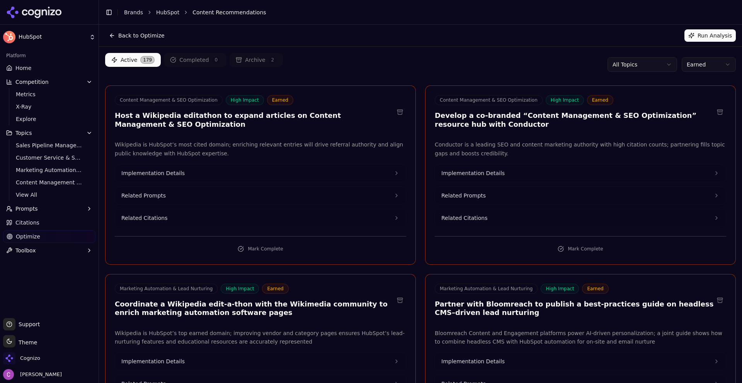
click at [488, 76] on div "Active 179 Completed 0 Archive 2 All Topics Earned" at bounding box center [420, 64] width 631 height 23
click at [685, 65] on html "HubSpot Platform Home Competition Metrics X-Ray Explore Topics Sales Pipeline M…" at bounding box center [371, 191] width 742 height 383
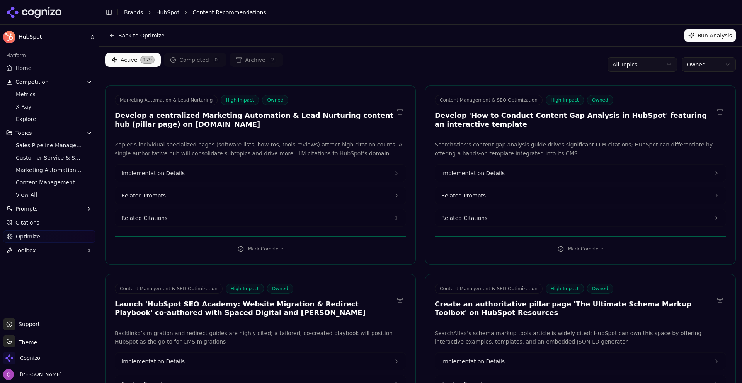
click at [10, 226] on link "Citations" at bounding box center [49, 222] width 92 height 12
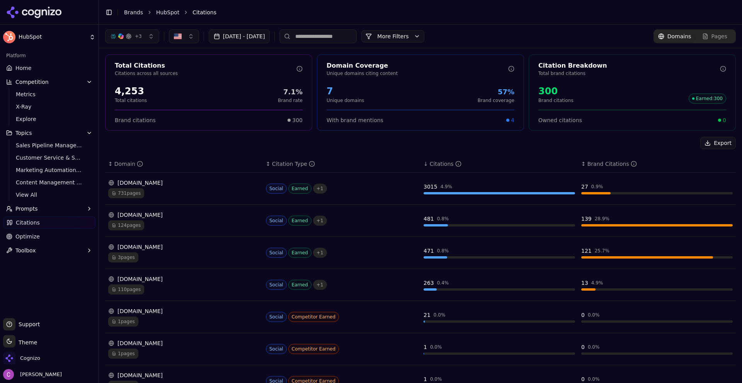
click at [415, 29] on div "+ 3 Aug 17, 2025 - Sep 16, 2025 More More Filters Domains Pages" at bounding box center [420, 36] width 643 height 23
click at [414, 36] on button "More Filters" at bounding box center [392, 36] width 63 height 12
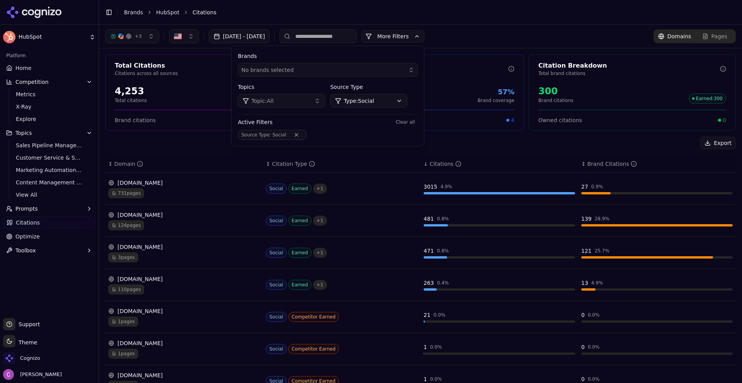
click at [384, 103] on html "HubSpot Platform Home Competition Metrics X-Ray Explore Topics Sales Pipeline M…" at bounding box center [371, 191] width 742 height 383
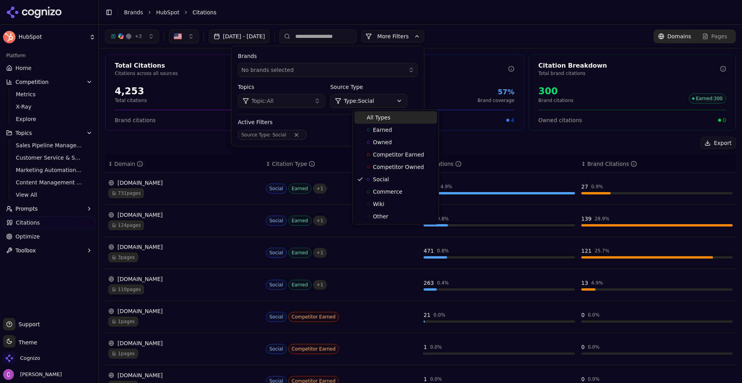
click at [381, 123] on div "All Types" at bounding box center [395, 117] width 83 height 12
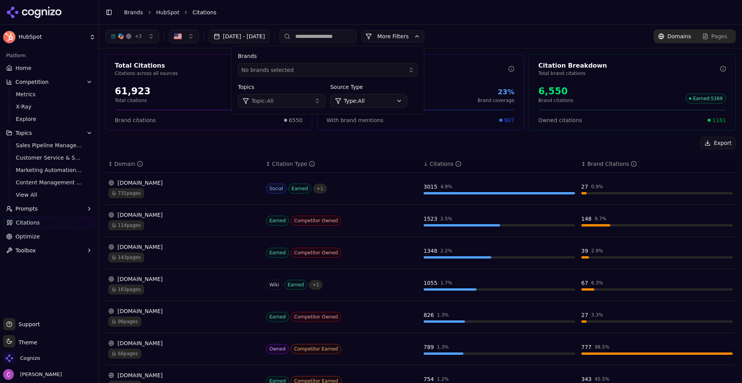
click at [367, 151] on div "Export ↕ Domain ↕ Citation Type ↓ Citations ↕ Brand Citations reddit.com 731 pa…" at bounding box center [420, 324] width 631 height 375
click at [423, 32] on button "More Filters" at bounding box center [392, 36] width 63 height 12
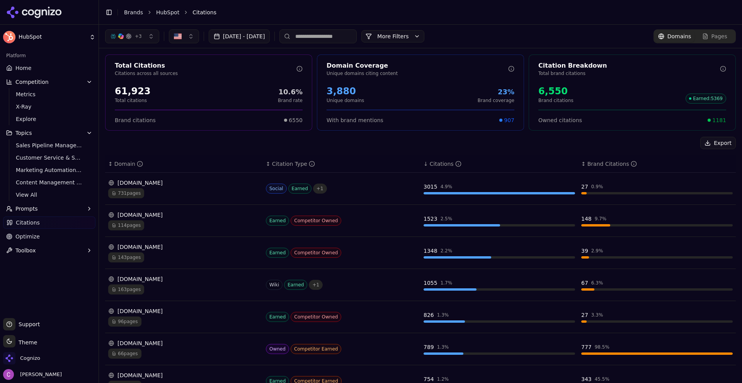
click at [27, 235] on span "Optimize" at bounding box center [27, 237] width 24 height 8
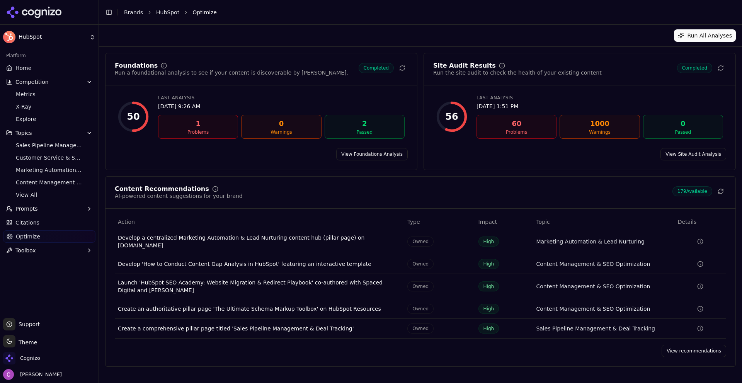
click at [713, 347] on link "View recommendations" at bounding box center [694, 351] width 65 height 12
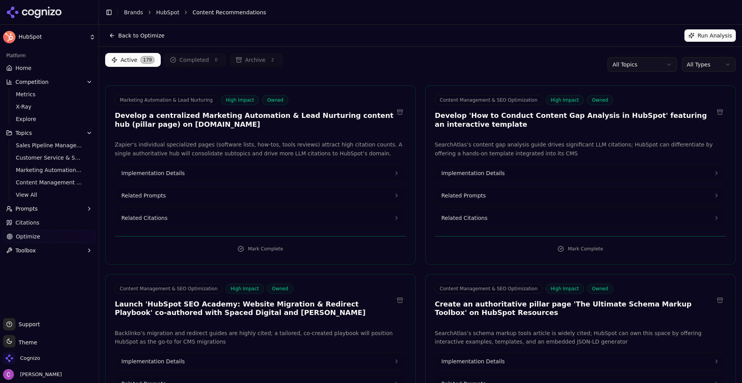
click at [31, 70] on link "Home" at bounding box center [49, 68] width 92 height 12
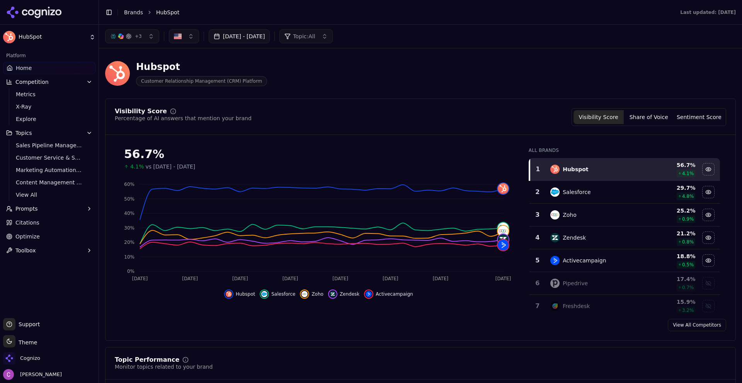
click at [27, 233] on span "Optimize" at bounding box center [27, 237] width 24 height 8
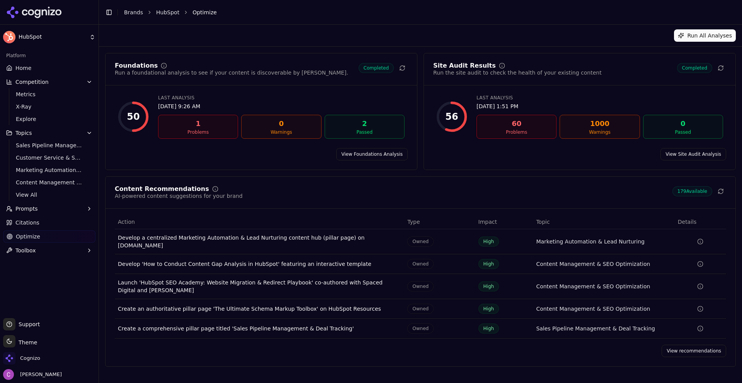
click at [713, 349] on link "View recommendations" at bounding box center [694, 351] width 65 height 12
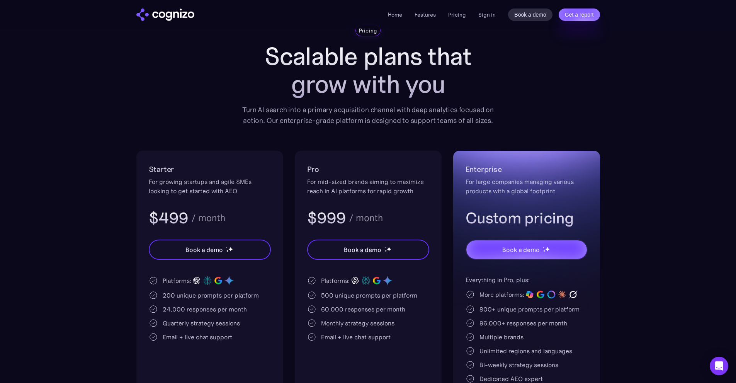
scroll to position [77, 0]
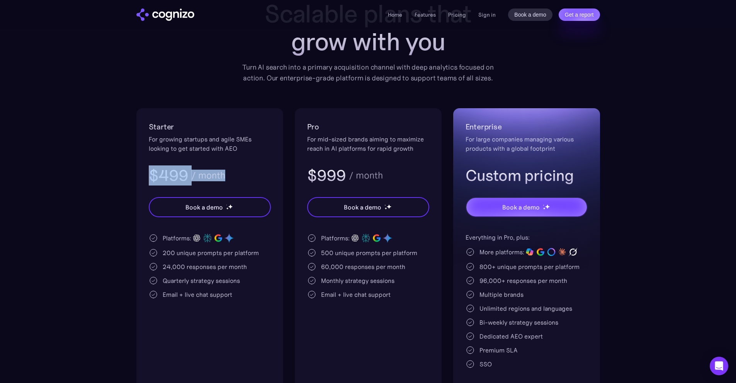
drag, startPoint x: 253, startPoint y: 173, endPoint x: 187, endPoint y: 160, distance: 67.0
click at [146, 165] on div "Starter For growing startups and agile SMEs looking to get started with AEO $49…" at bounding box center [209, 250] width 147 height 284
click at [368, 176] on div "/ month" at bounding box center [366, 175] width 34 height 9
click at [367, 175] on div "/ month" at bounding box center [366, 175] width 34 height 9
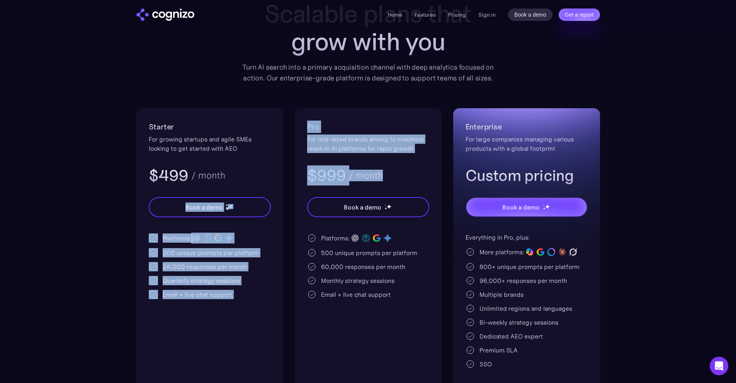
drag, startPoint x: 394, startPoint y: 176, endPoint x: 287, endPoint y: 171, distance: 106.8
click at [287, 171] on div "Starter For growing startups and agile SMEs looking to get started with AEO $49…" at bounding box center [368, 250] width 464 height 284
click at [356, 172] on div "/ month" at bounding box center [366, 175] width 34 height 9
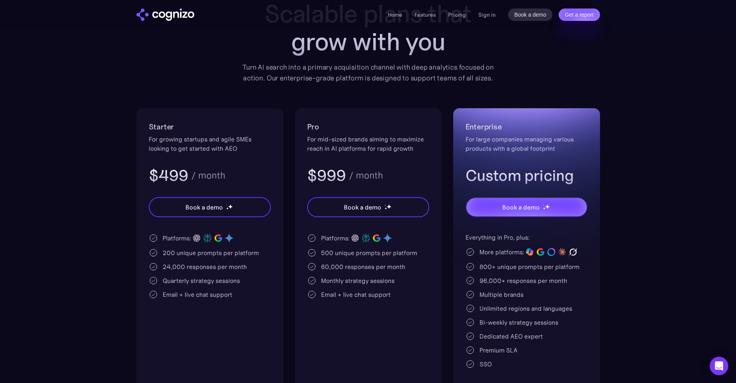
click at [179, 172] on h3 "$499" at bounding box center [169, 175] width 40 height 20
click at [176, 173] on h3 "$499" at bounding box center [169, 175] width 40 height 20
click at [237, 176] on div "$499 / month" at bounding box center [210, 175] width 122 height 20
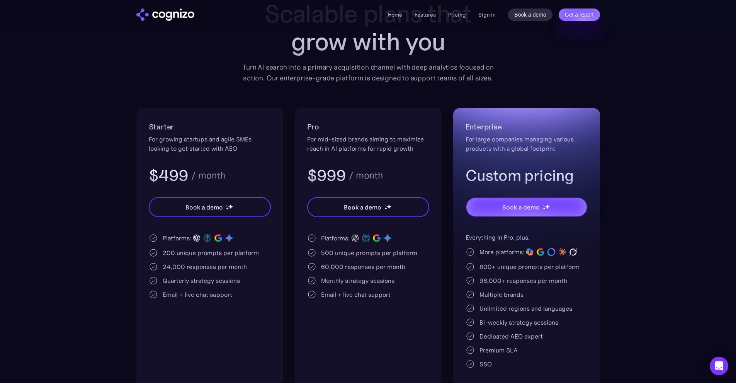
click at [163, 250] on div "200 unique prompts per platform" at bounding box center [211, 252] width 96 height 9
click at [226, 282] on div "Quarterly strategy sessions" at bounding box center [201, 280] width 77 height 9
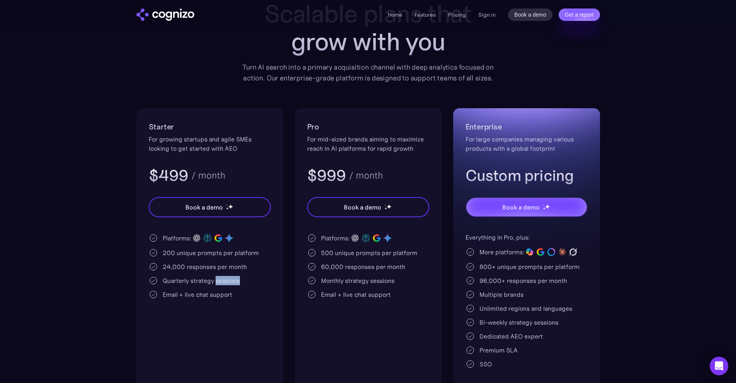
click at [246, 284] on div "Quarterly strategy sessions" at bounding box center [210, 280] width 122 height 9
click at [72, 35] on section "Pricing Scalable plans that grow with you Turn AI search into a primary acquisi…" at bounding box center [368, 187] width 736 height 410
